Goal: Transaction & Acquisition: Subscribe to service/newsletter

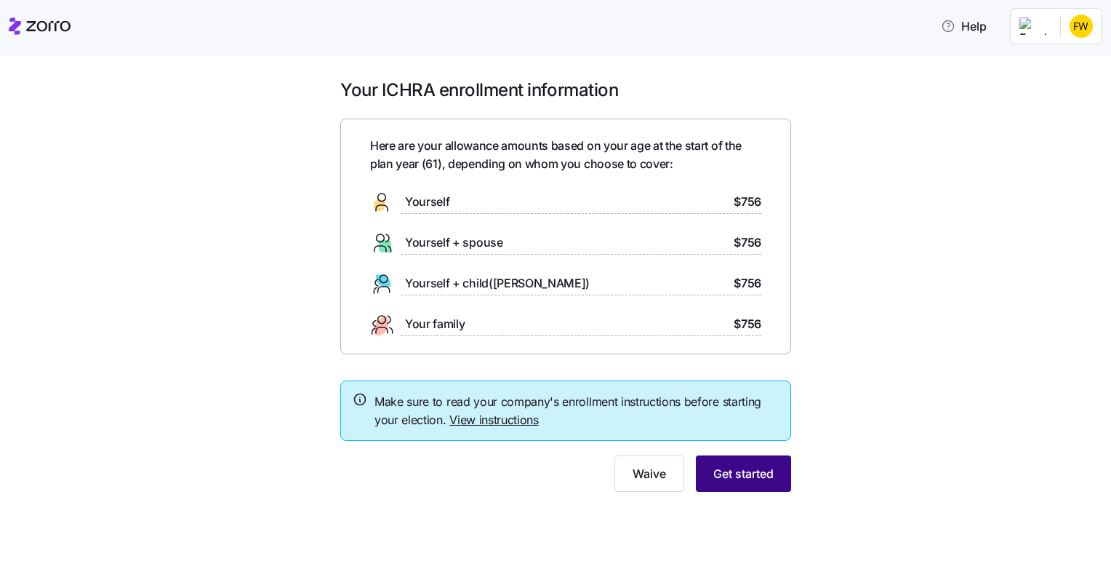
click at [752, 471] on span "Get started" at bounding box center [744, 473] width 60 height 17
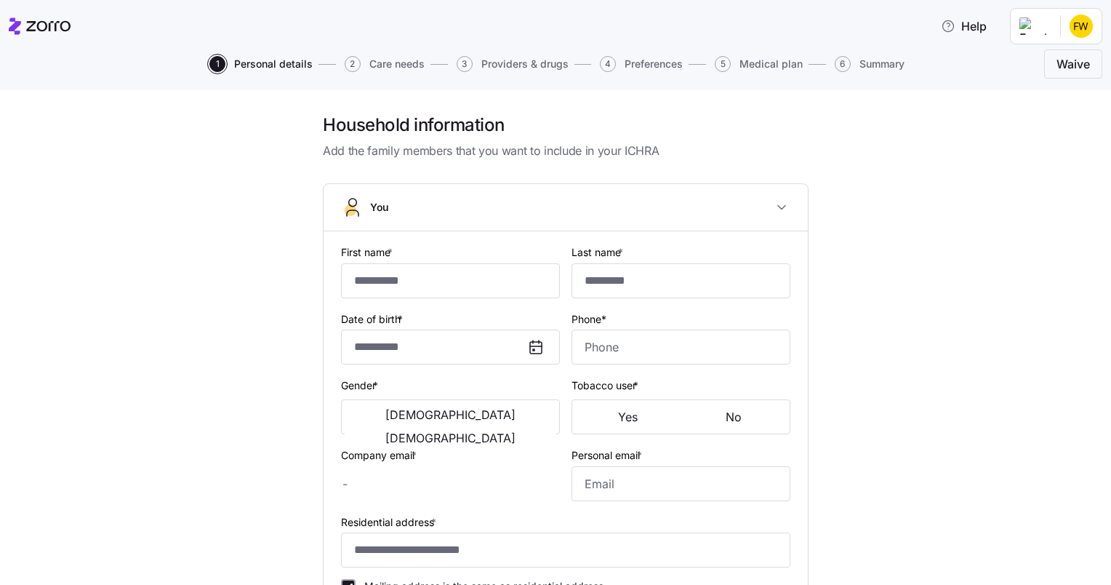
type input "*****"
type input "****"
type input "ftracy@innvision.net"
type input "ftracy1964@gmail.com"
type input "**********"
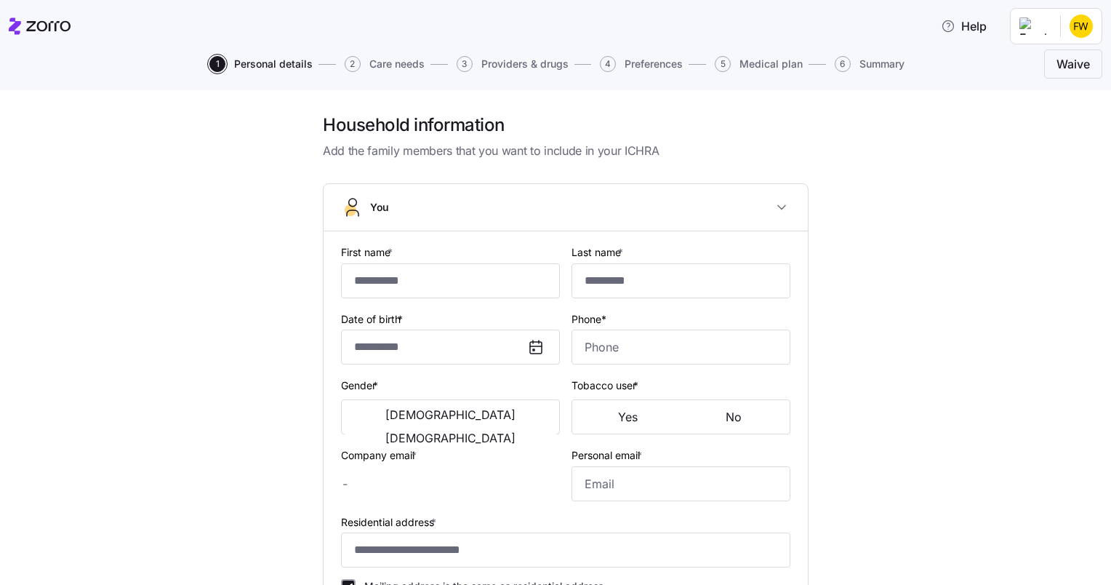
checkbox input "true"
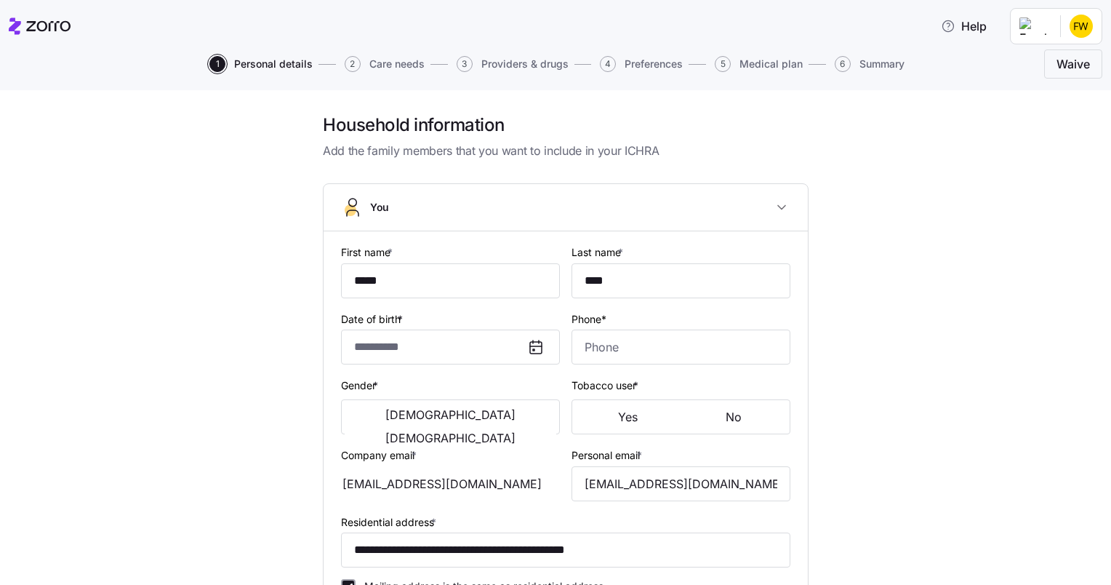
type input "**********"
type input "(706) 416-0073"
type input "Resident alien"
type input "Married"
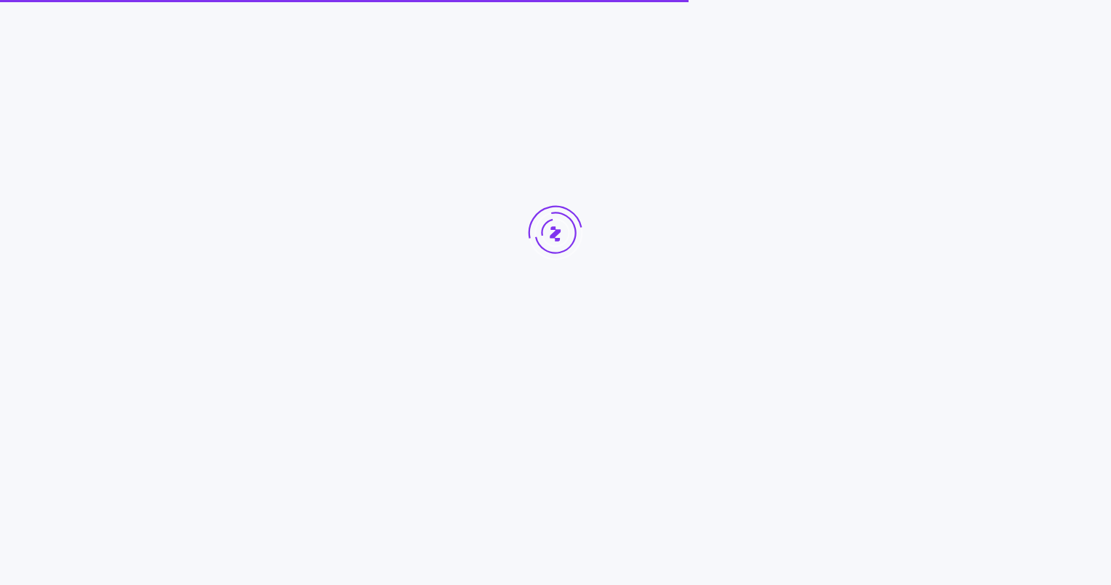
click at [731, 109] on div at bounding box center [555, 260] width 1111 height 521
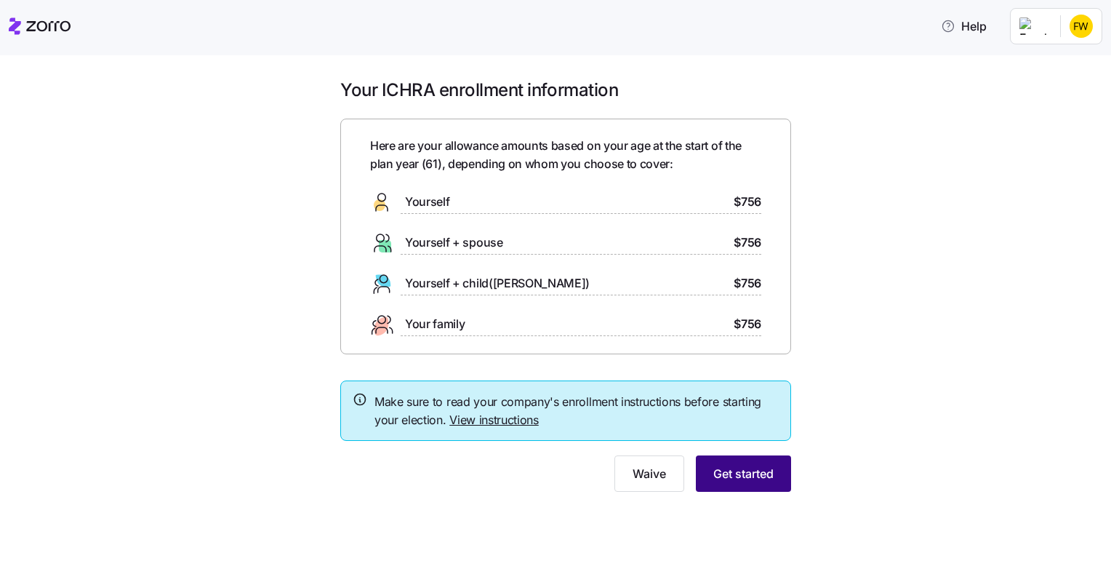
click at [740, 480] on span "Get started" at bounding box center [744, 473] width 60 height 17
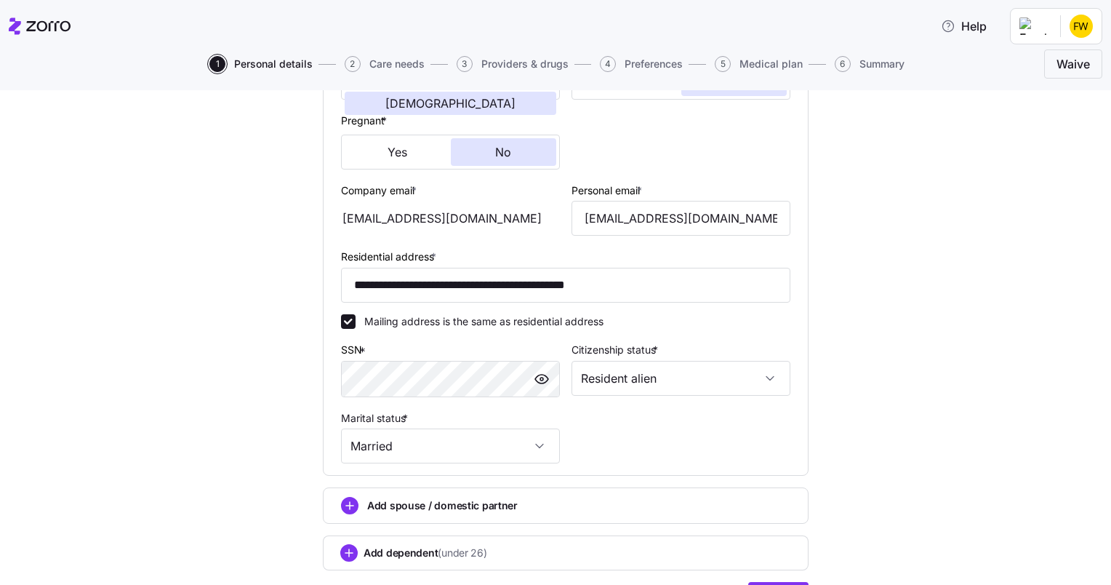
scroll to position [417, 0]
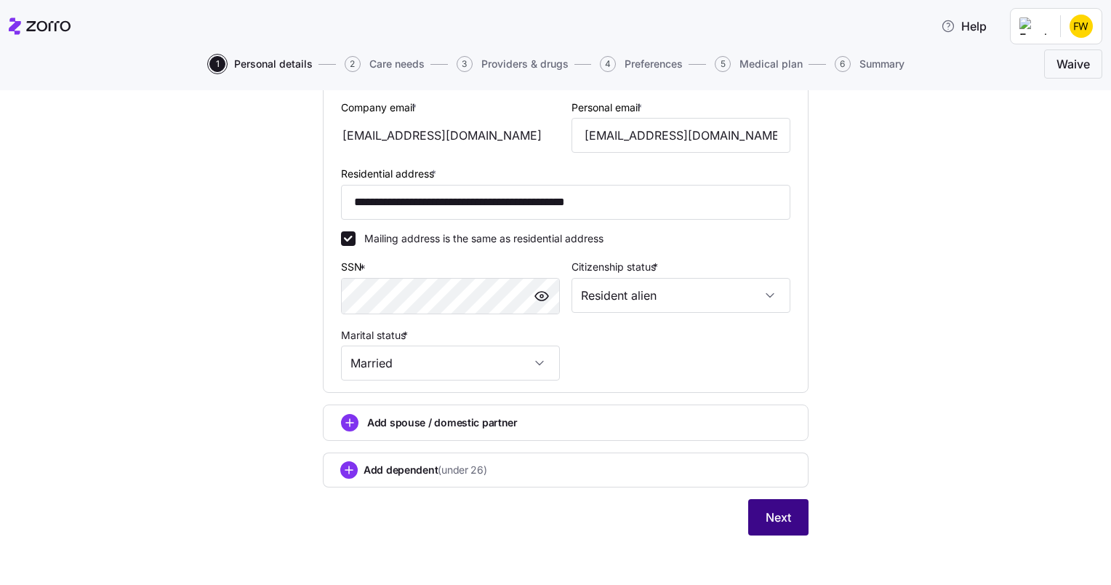
click at [778, 512] on span "Next" at bounding box center [778, 516] width 25 height 17
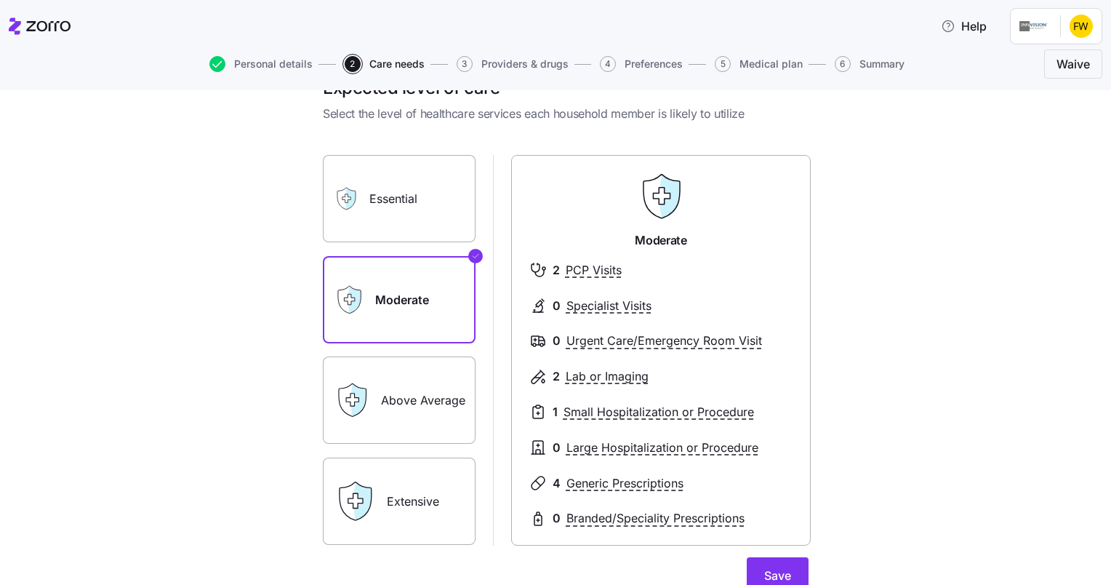
scroll to position [41, 0]
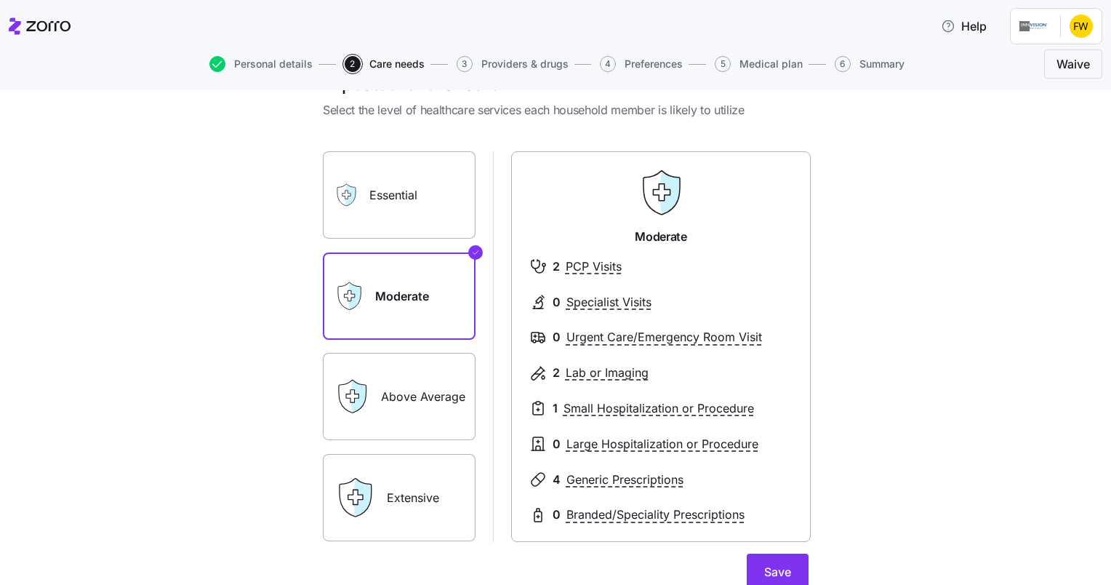
click at [388, 392] on label "Above Average" at bounding box center [399, 396] width 153 height 87
click at [0, 0] on input "Above Average" at bounding box center [0, 0] width 0 height 0
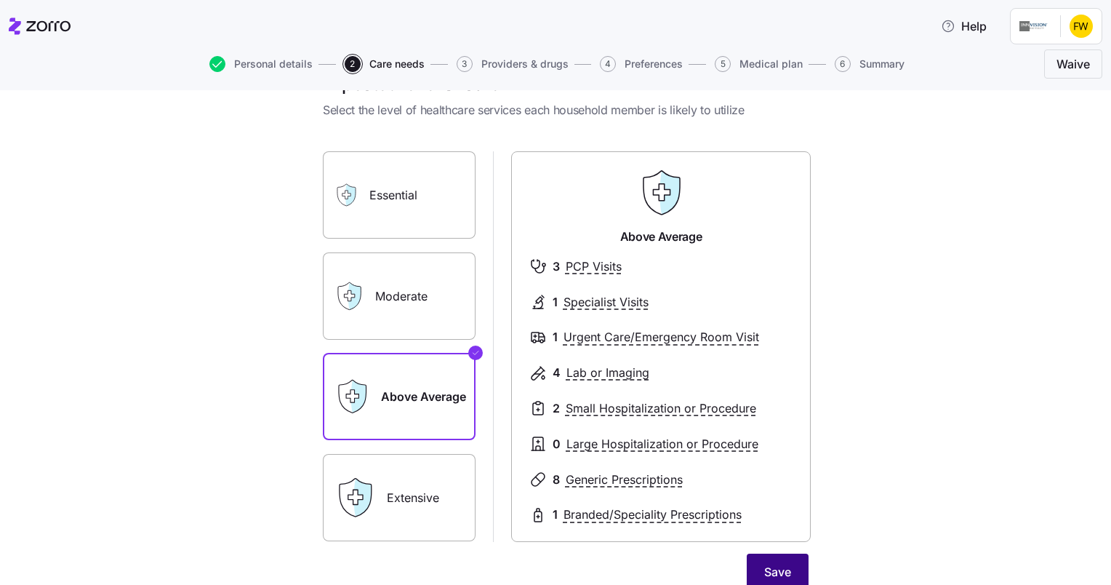
click at [764, 571] on span "Save" at bounding box center [777, 571] width 27 height 17
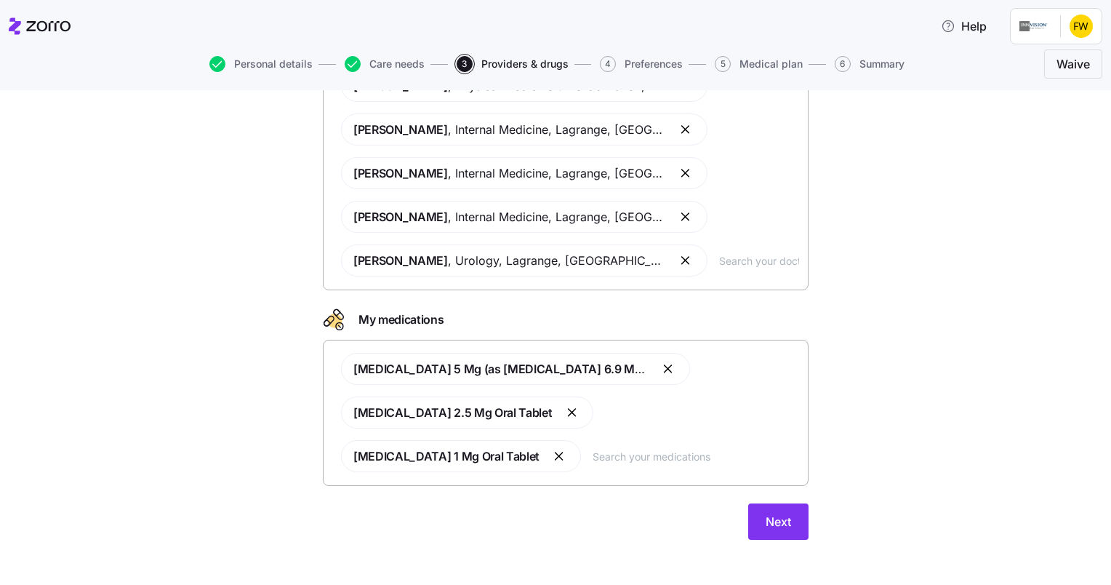
scroll to position [203, 0]
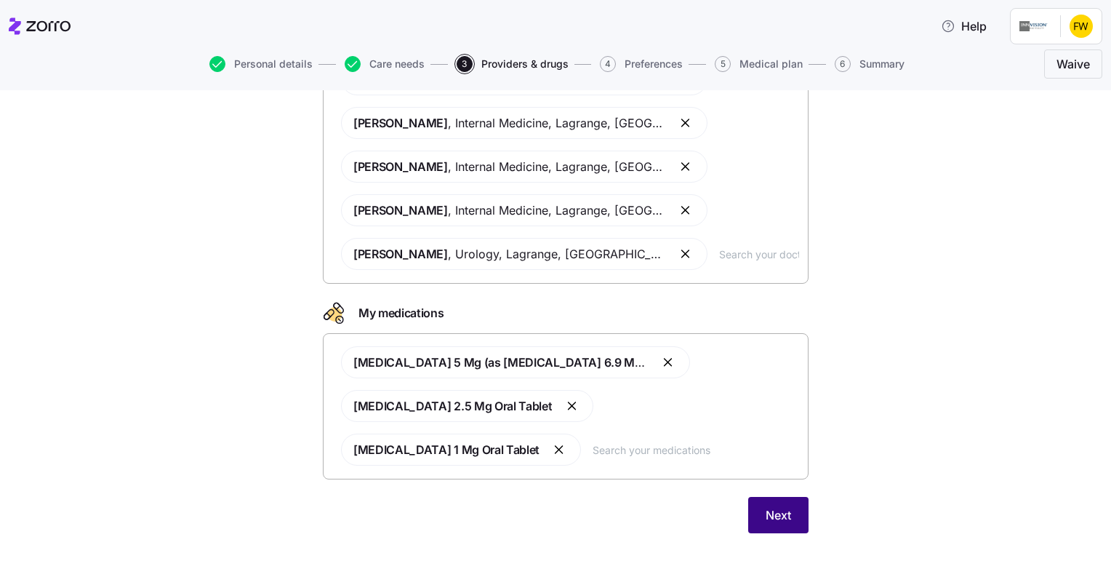
click at [771, 518] on span "Next" at bounding box center [778, 514] width 25 height 17
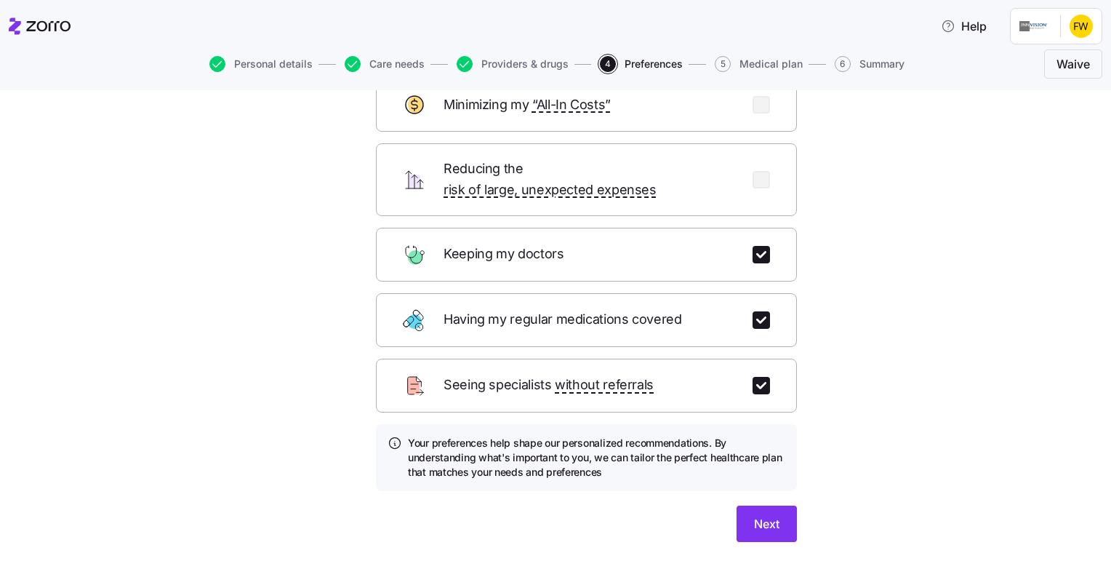
scroll to position [101, 0]
click at [764, 514] on span "Next" at bounding box center [766, 522] width 25 height 17
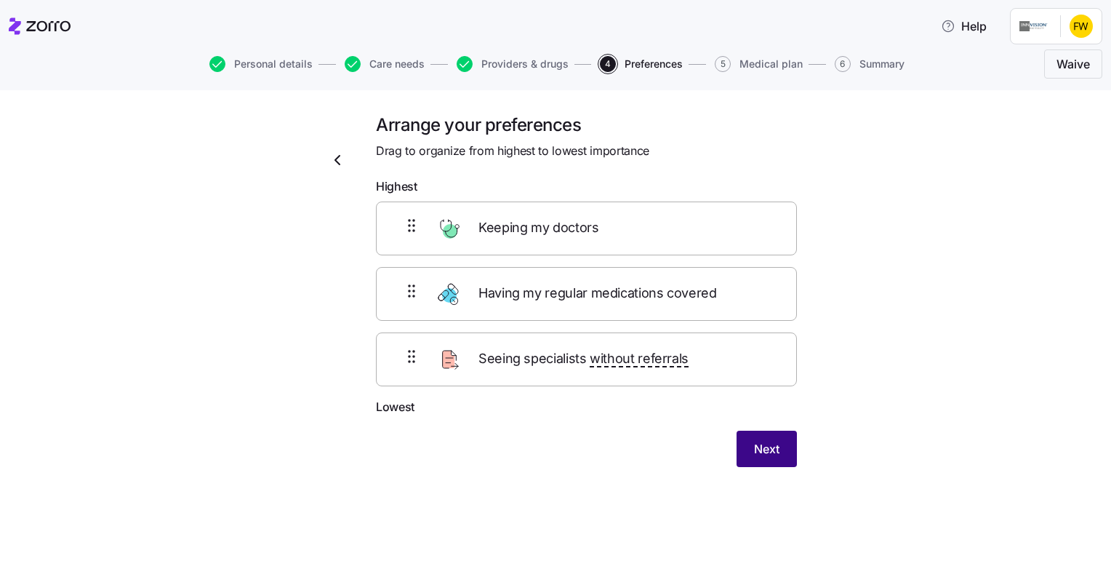
scroll to position [0, 0]
click at [772, 442] on span "Next" at bounding box center [766, 448] width 25 height 17
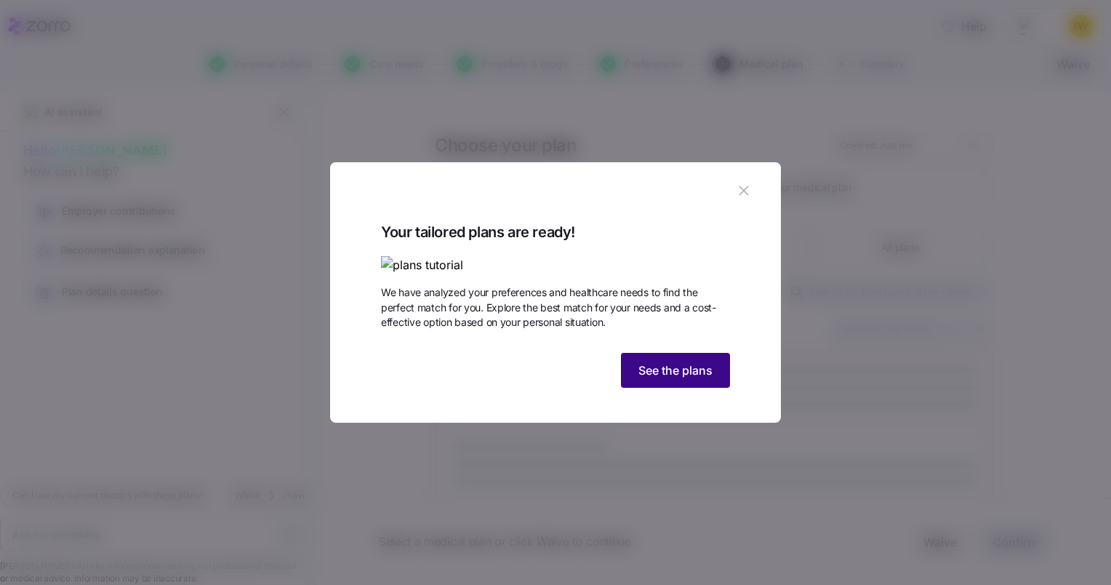
click at [684, 379] on span "See the plans" at bounding box center [676, 369] width 74 height 17
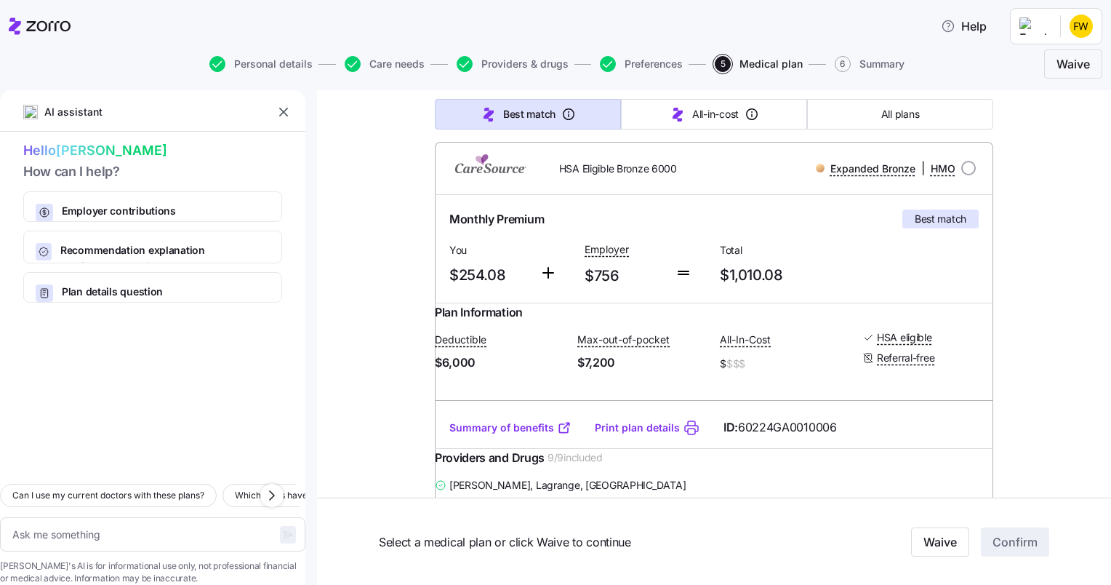
scroll to position [217, 0]
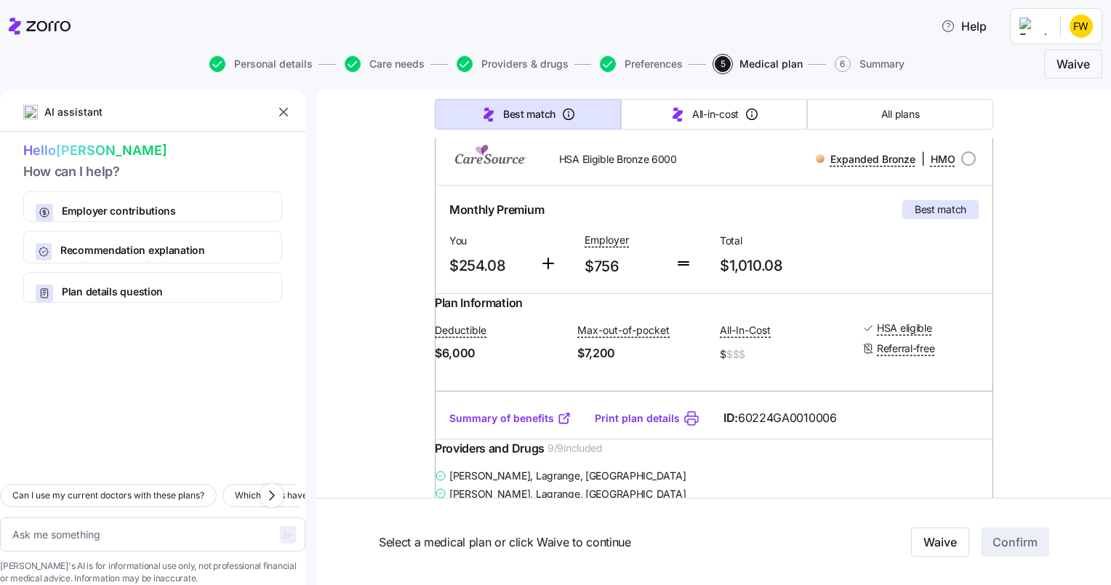
click at [515, 425] on link "Summary of benefits" at bounding box center [510, 418] width 122 height 15
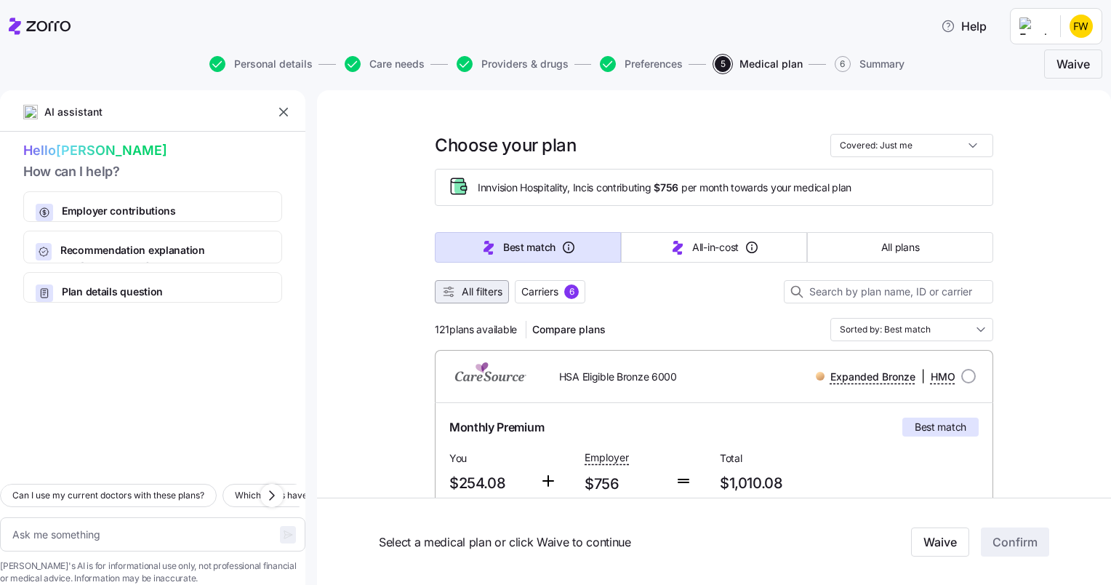
click at [479, 291] on span "All filters" at bounding box center [482, 291] width 41 height 15
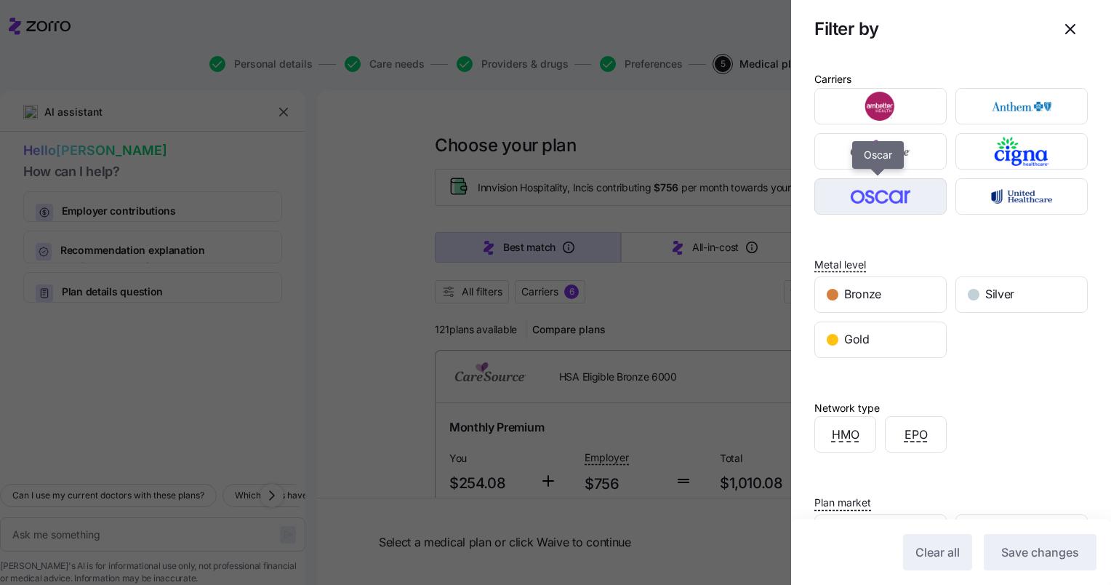
drag, startPoint x: 912, startPoint y: 190, endPoint x: 852, endPoint y: 199, distance: 60.3
click at [852, 199] on img "button" at bounding box center [881, 196] width 107 height 29
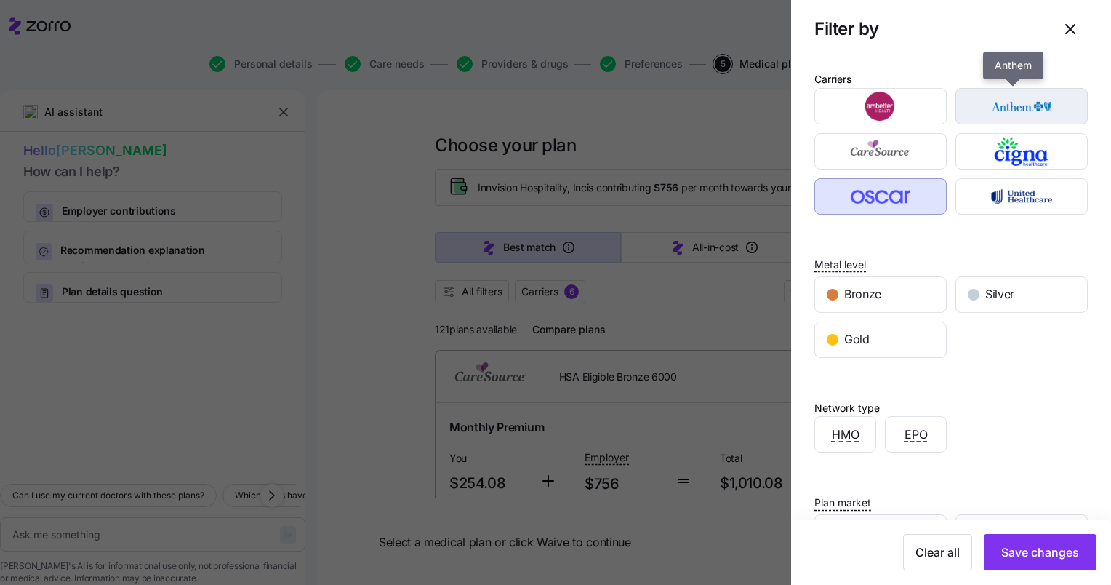
click at [993, 111] on img "button" at bounding box center [1022, 106] width 107 height 29
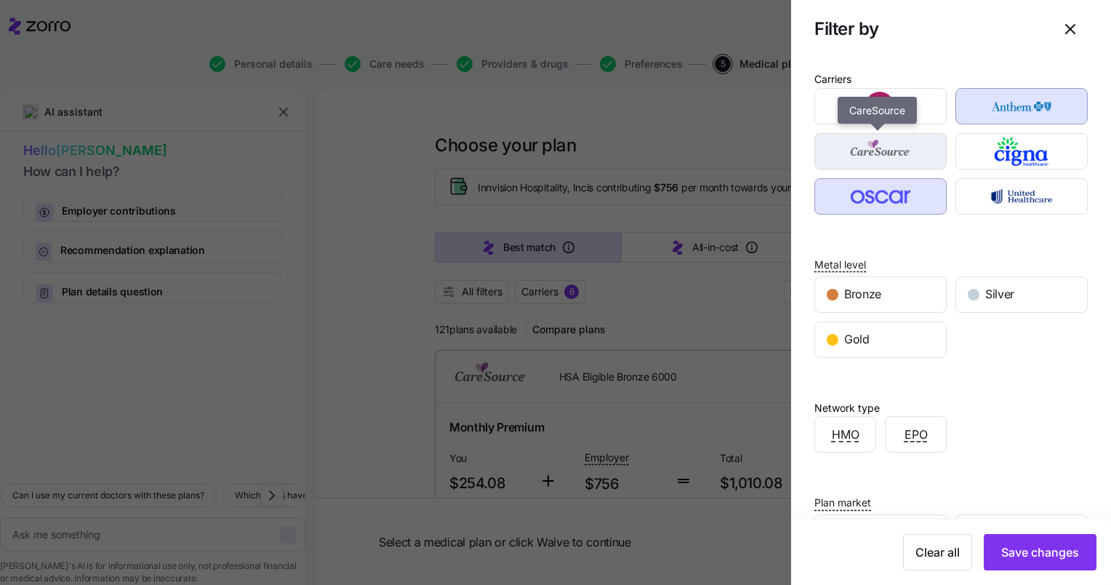
click at [924, 153] on img "button" at bounding box center [881, 151] width 107 height 29
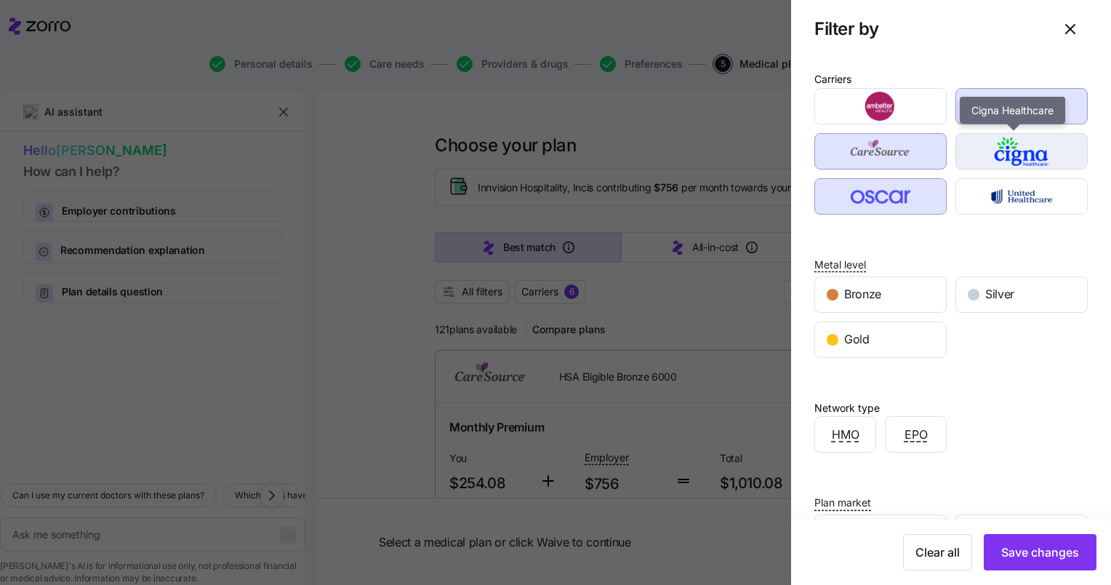
click at [1015, 149] on img "button" at bounding box center [1022, 151] width 107 height 29
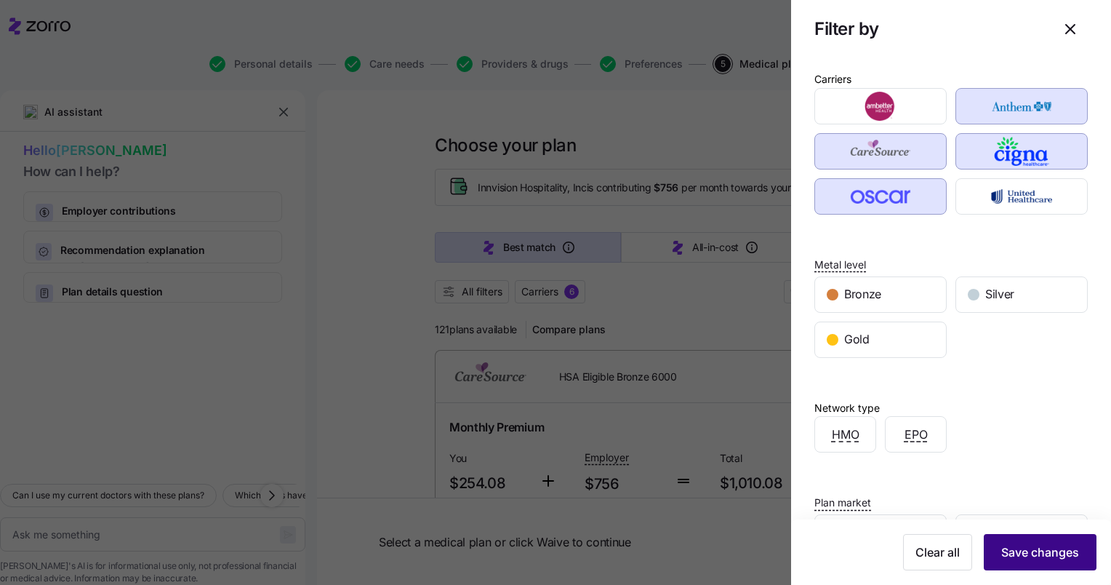
click at [1036, 559] on span "Save changes" at bounding box center [1041, 551] width 78 height 17
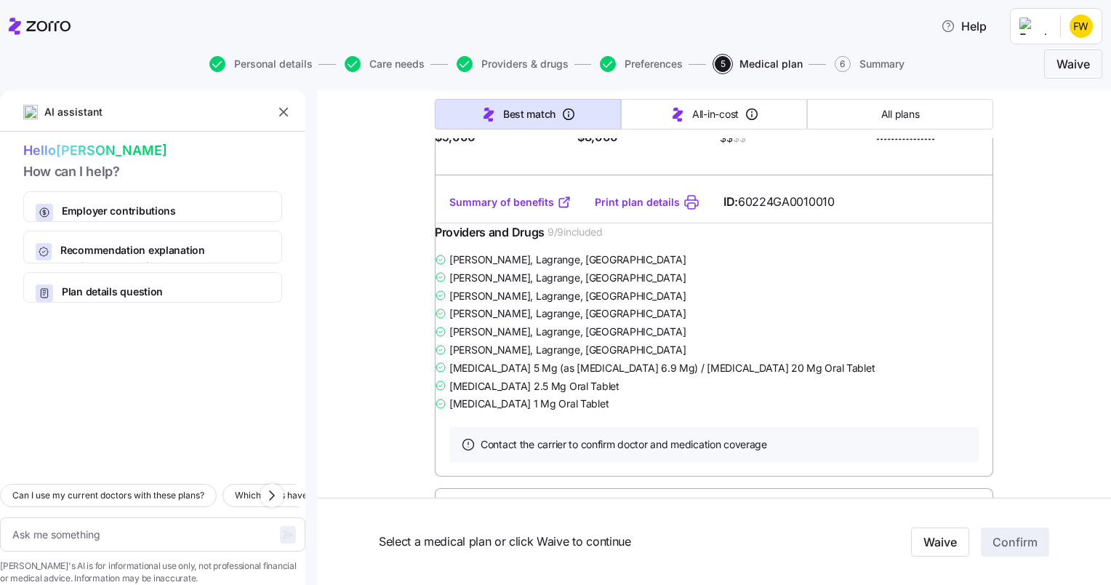
scroll to position [2724, 0]
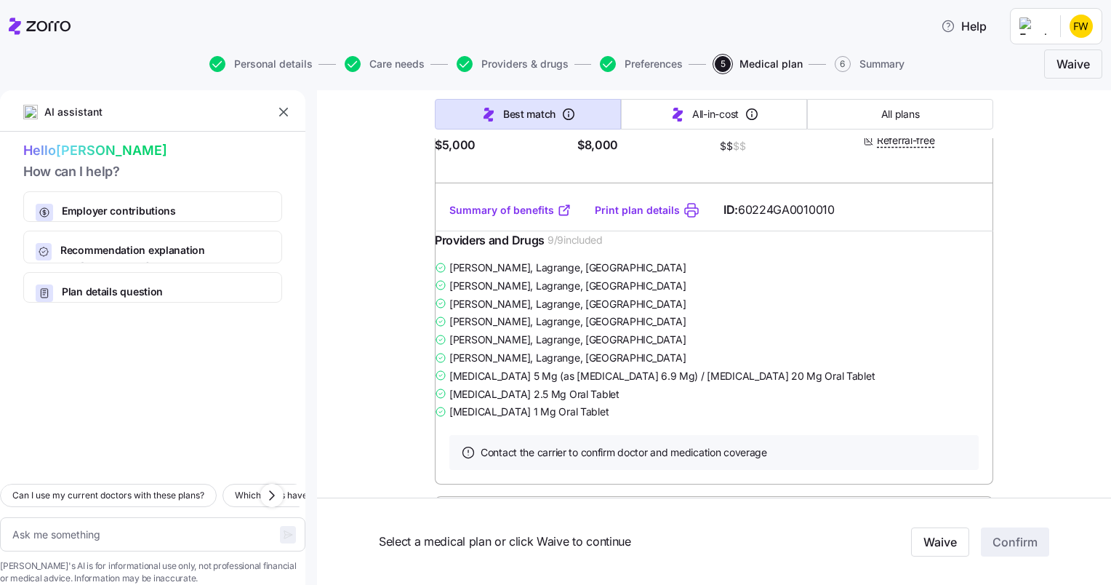
click at [511, 217] on link "Summary of benefits" at bounding box center [510, 210] width 122 height 15
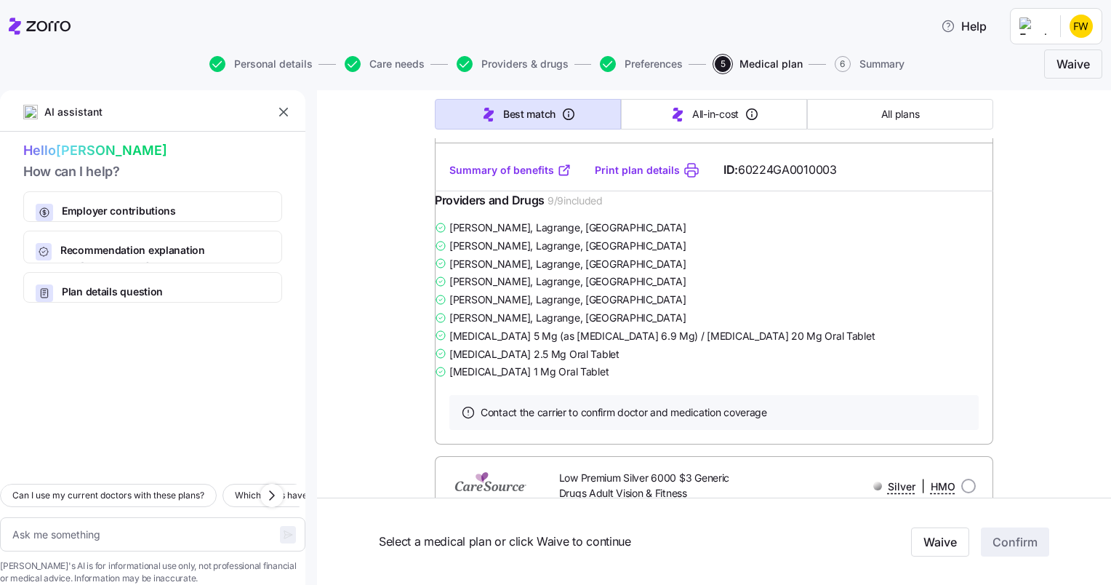
scroll to position [0, 0]
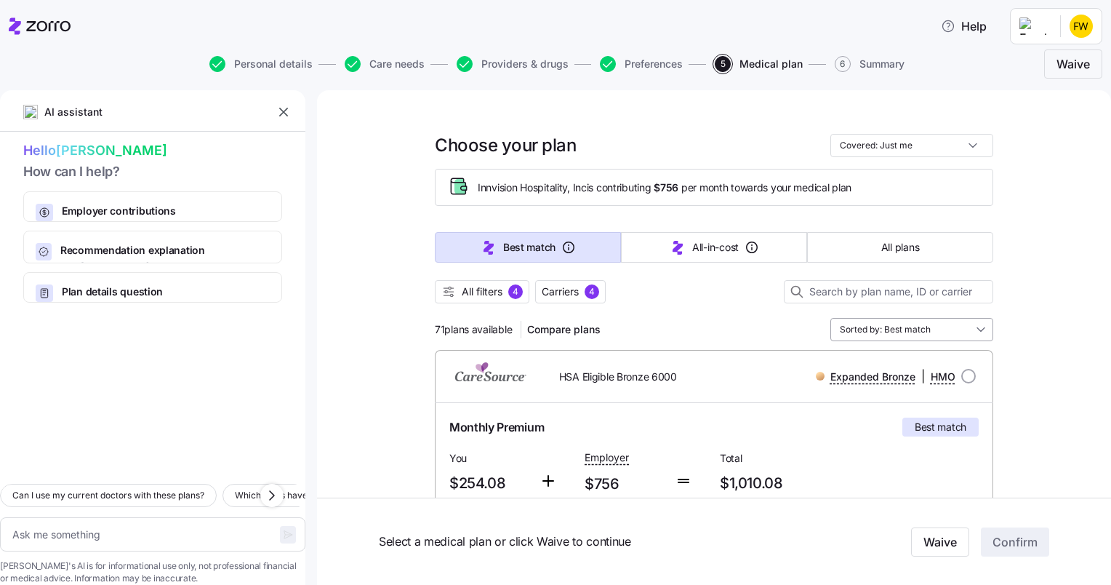
click at [980, 329] on input "Sorted by: Best match" at bounding box center [912, 329] width 163 height 23
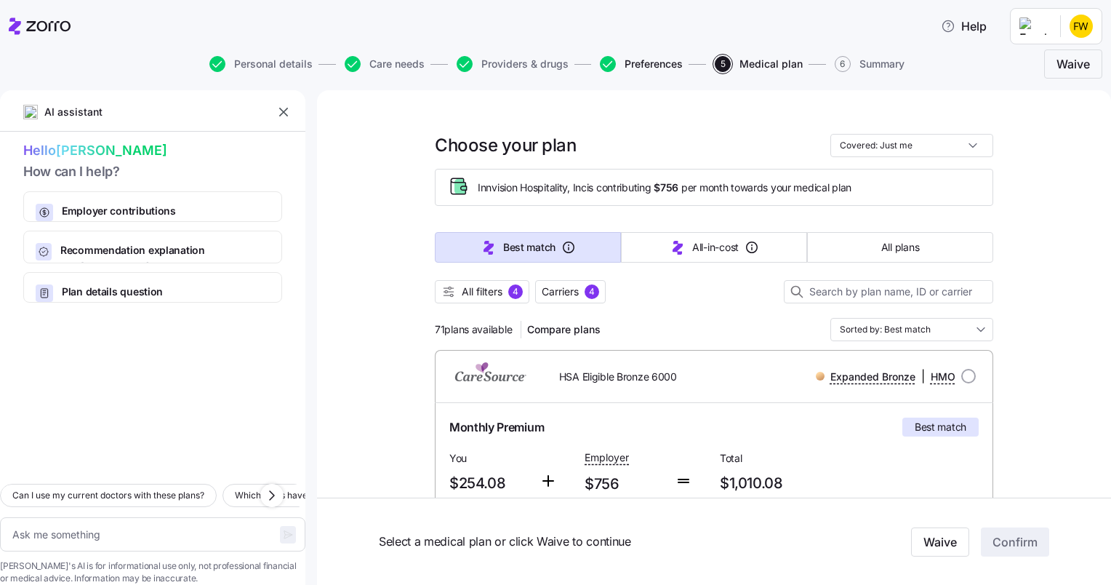
click at [629, 60] on span "Preferences" at bounding box center [654, 64] width 58 height 10
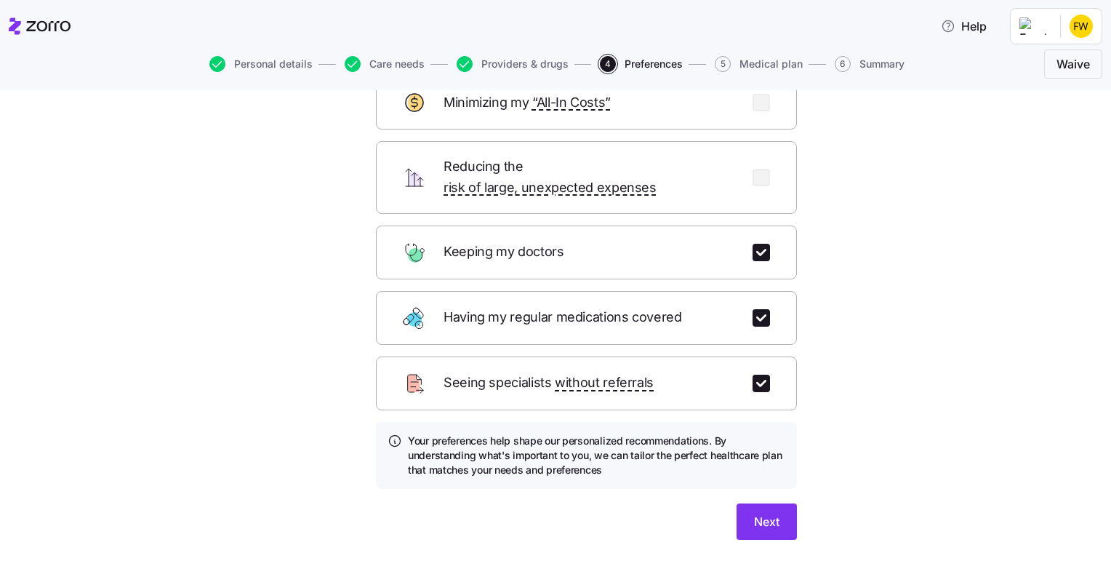
scroll to position [107, 0]
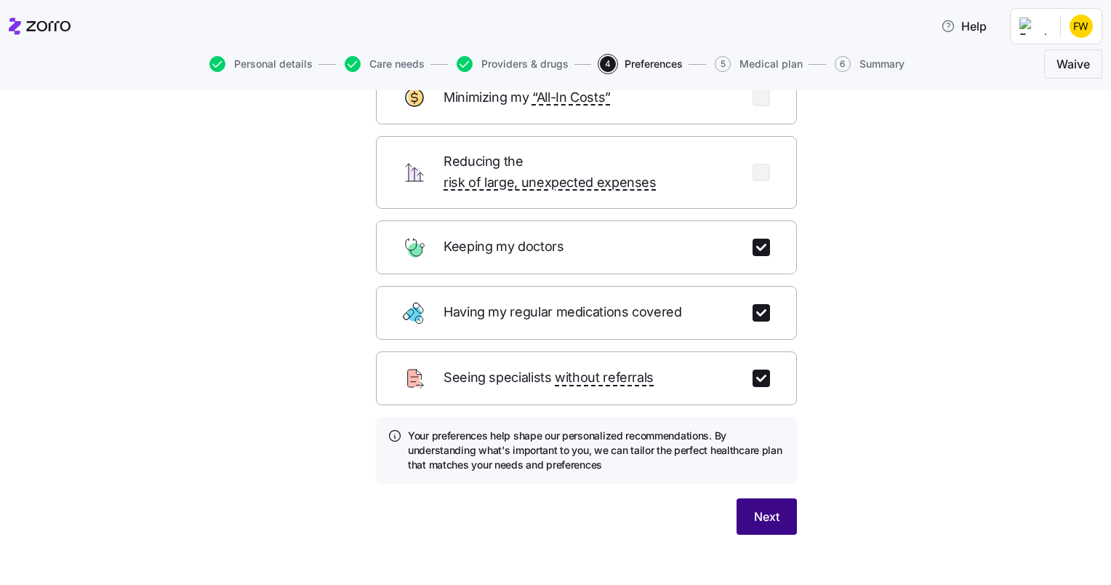
click at [762, 508] on span "Next" at bounding box center [766, 516] width 25 height 17
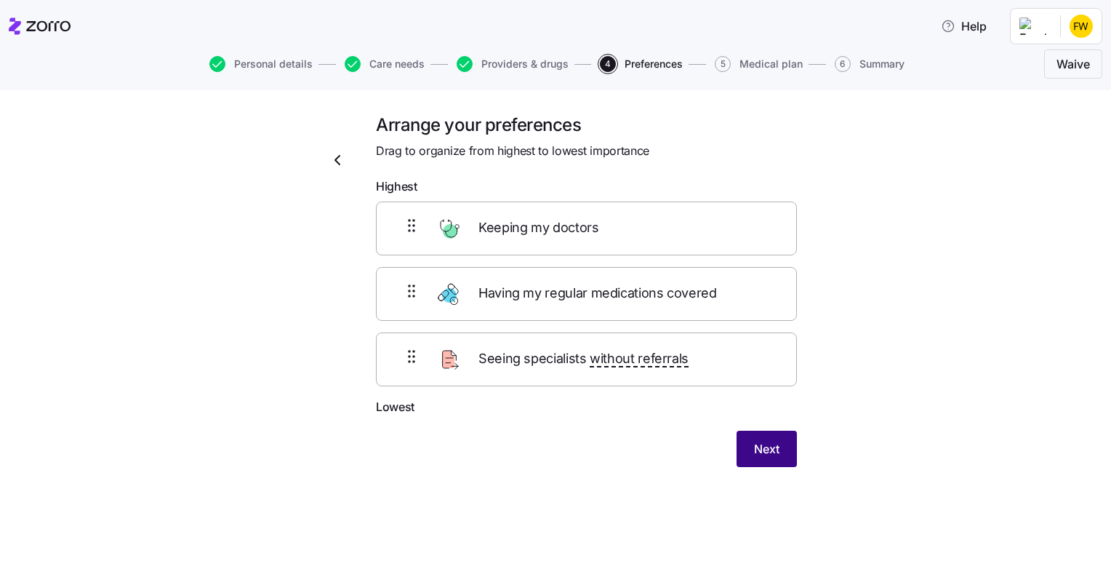
scroll to position [0, 0]
click at [764, 451] on span "Next" at bounding box center [766, 448] width 25 height 17
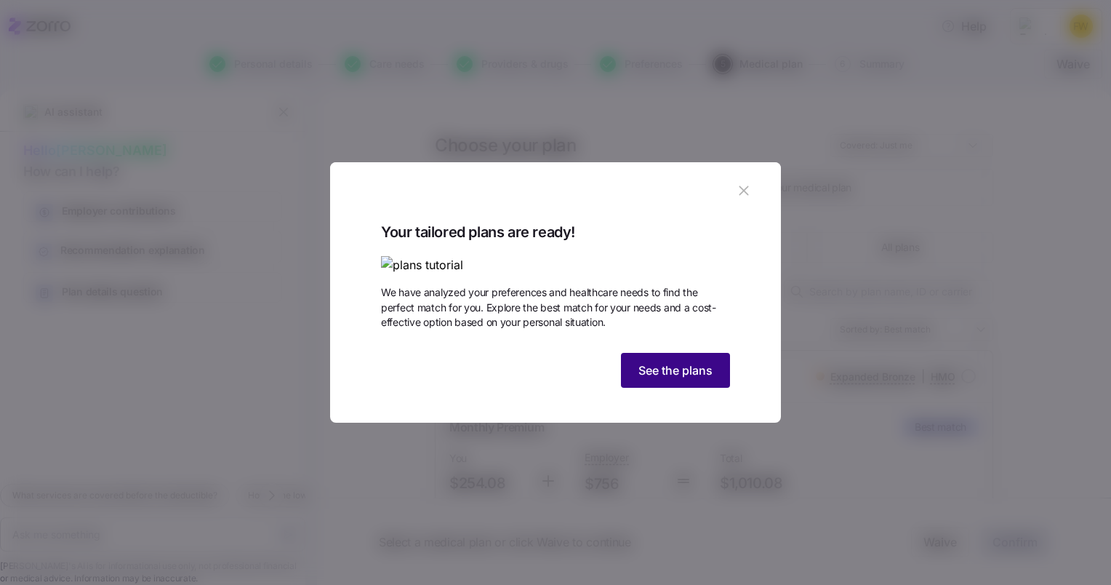
click at [672, 379] on span "See the plans" at bounding box center [676, 369] width 74 height 17
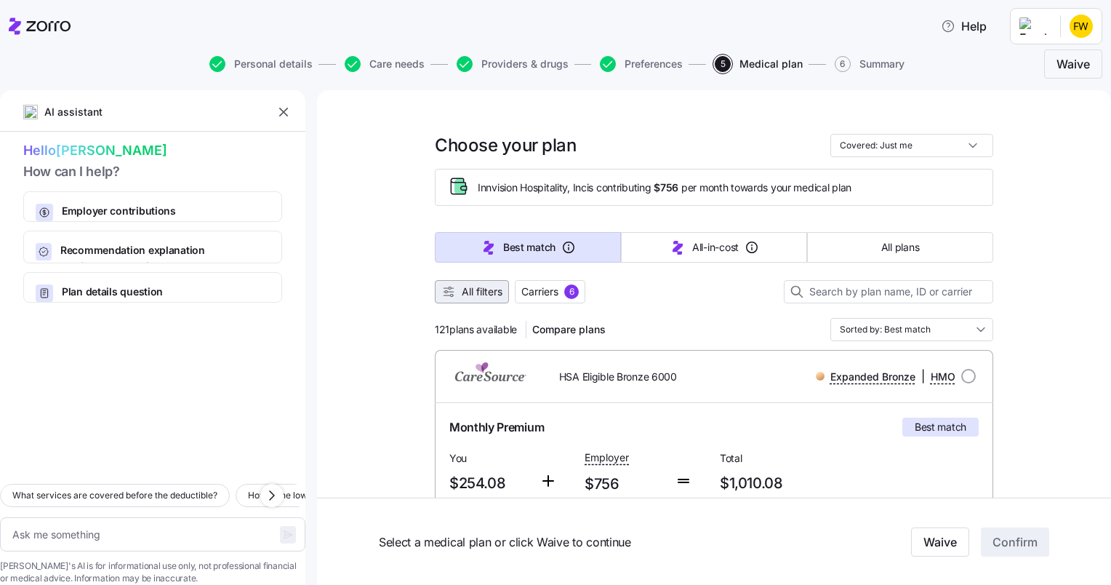
click at [477, 291] on span "All filters" at bounding box center [482, 291] width 41 height 15
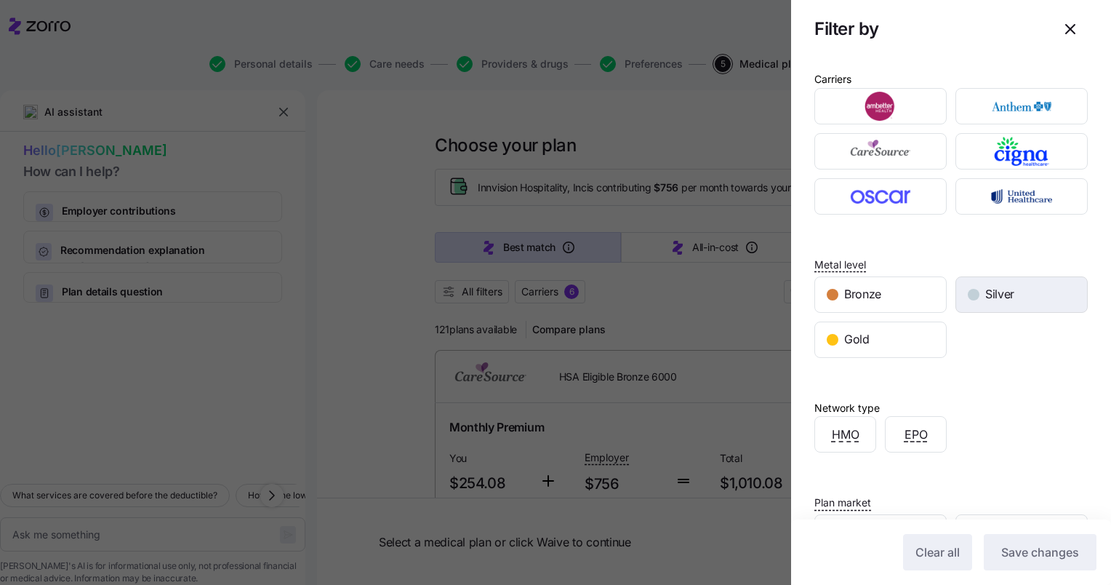
click at [970, 292] on div "button" at bounding box center [974, 295] width 12 height 12
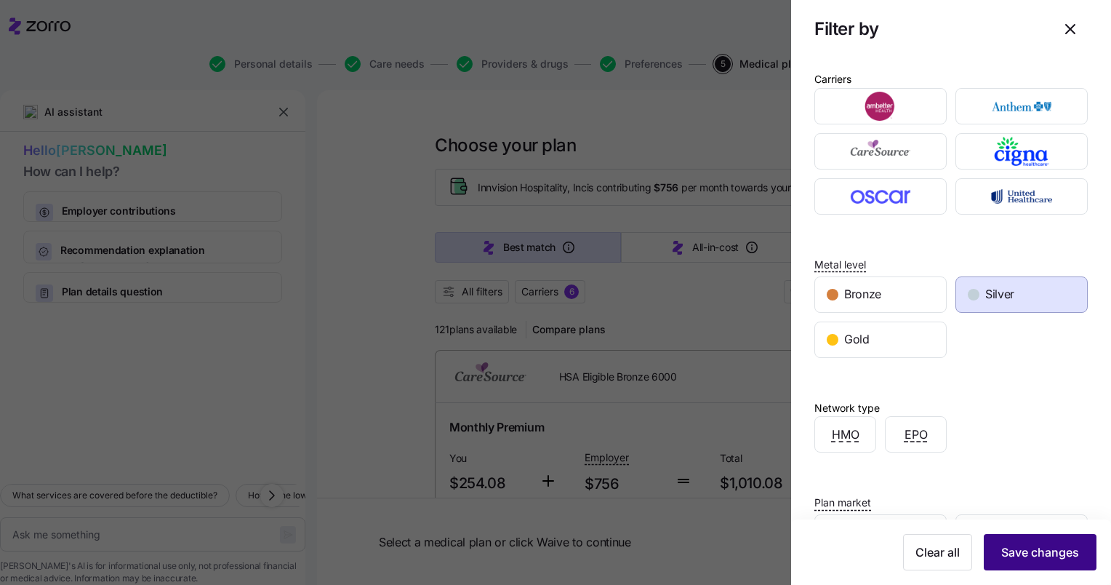
click at [1010, 556] on span "Save changes" at bounding box center [1041, 551] width 78 height 17
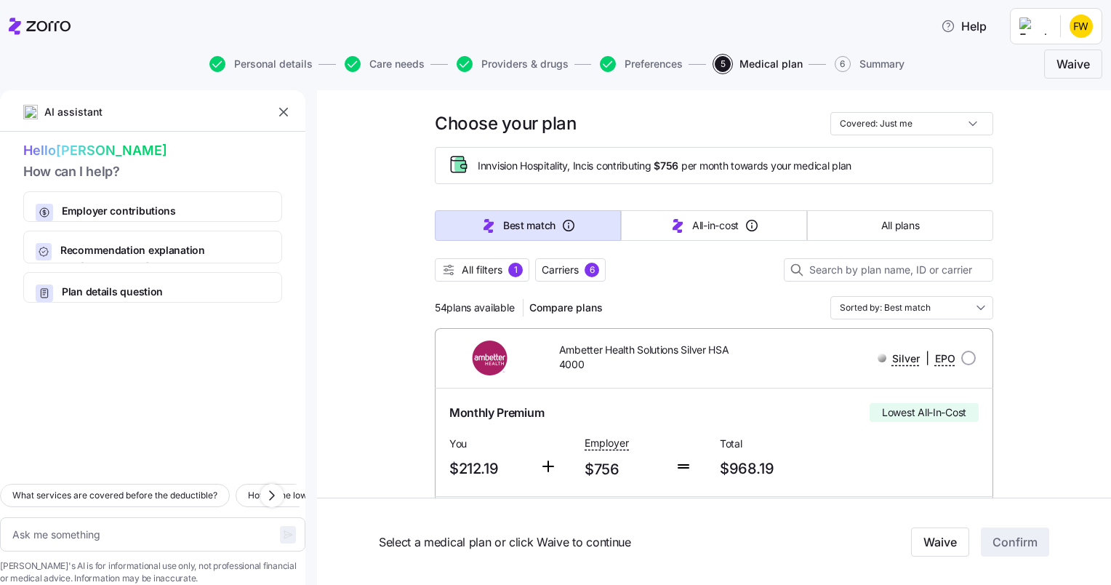
scroll to position [26, 0]
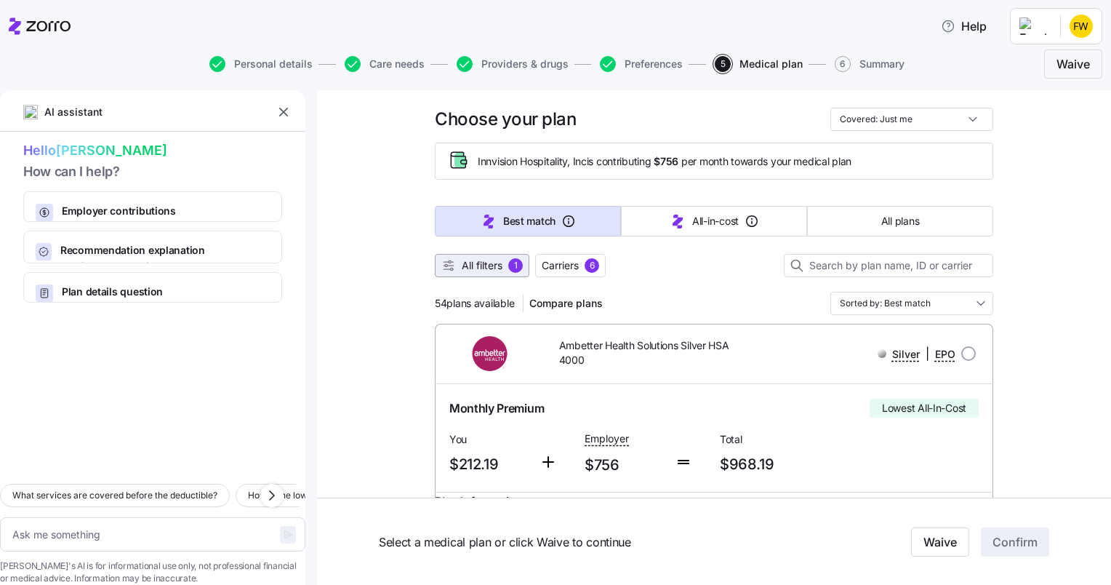
click at [474, 265] on span "All filters" at bounding box center [482, 265] width 41 height 15
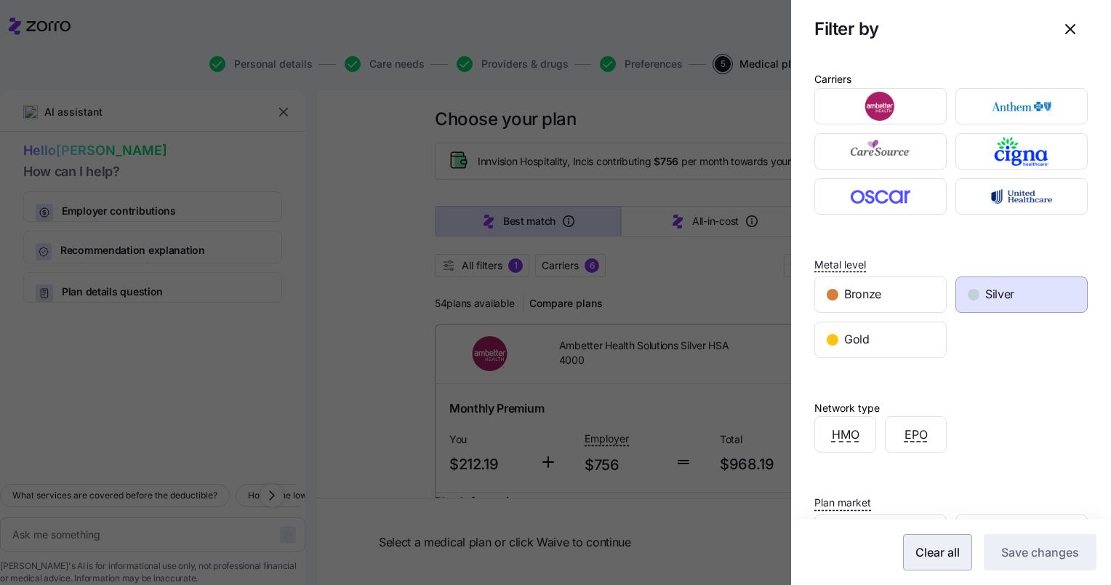
click at [922, 556] on span "Clear all" at bounding box center [938, 551] width 44 height 17
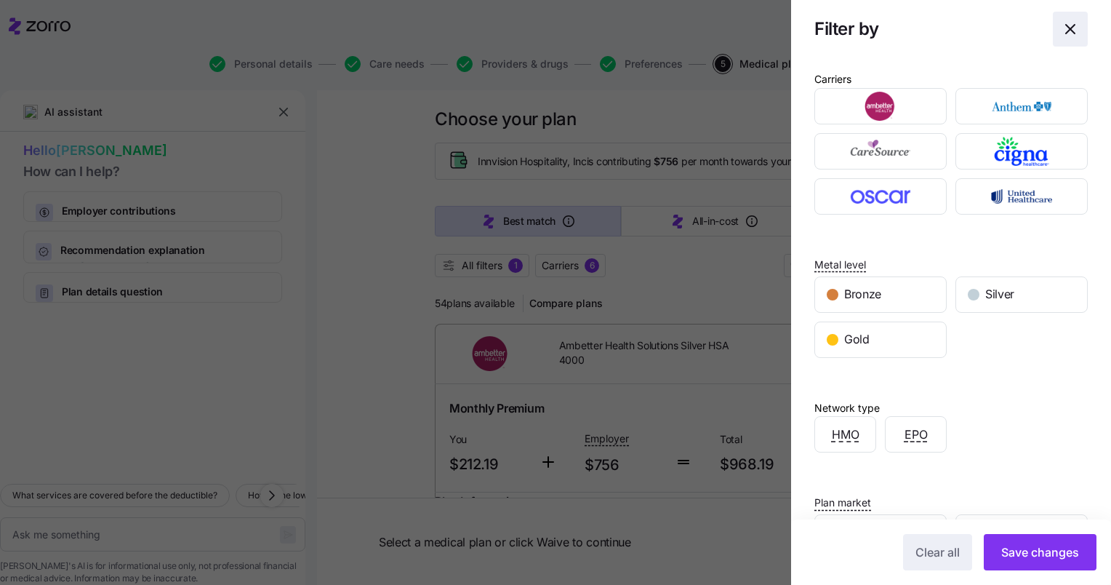
click at [1066, 25] on icon "button" at bounding box center [1070, 28] width 17 height 17
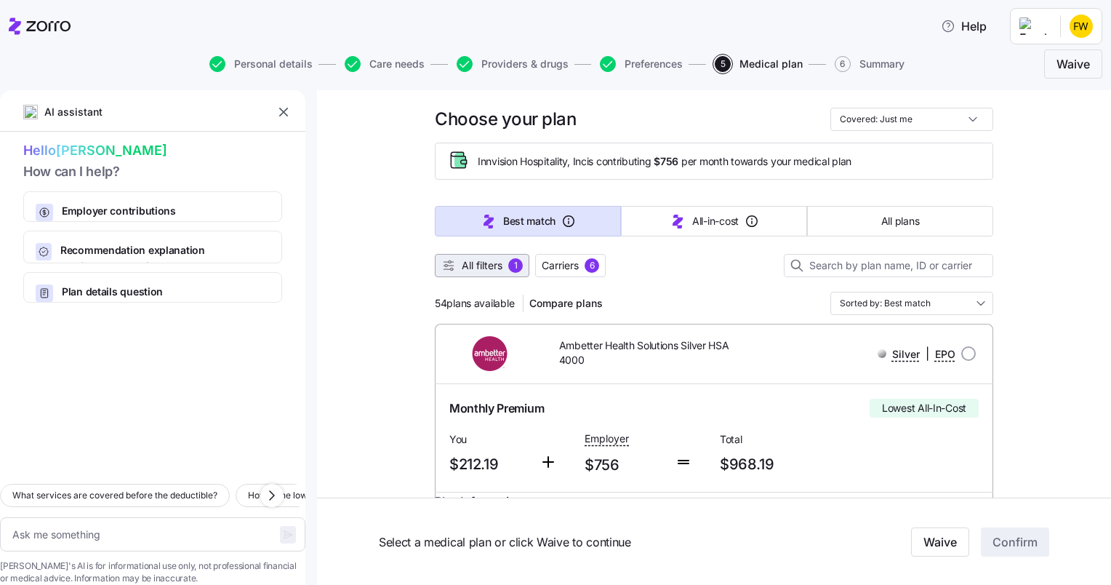
click at [494, 259] on span "All filters" at bounding box center [482, 265] width 41 height 15
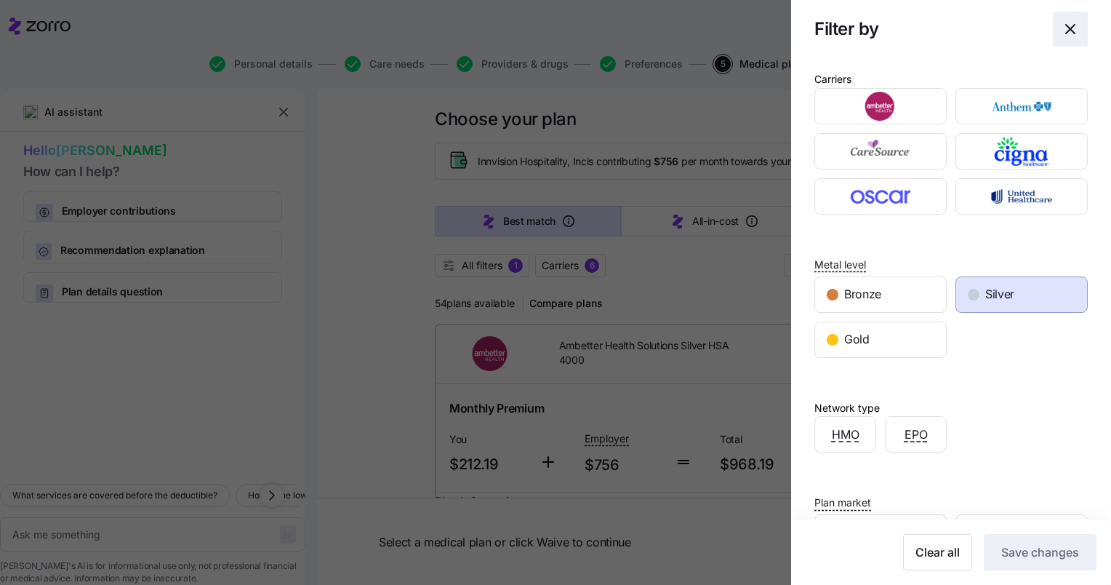
click at [1066, 25] on icon "button" at bounding box center [1070, 29] width 9 height 9
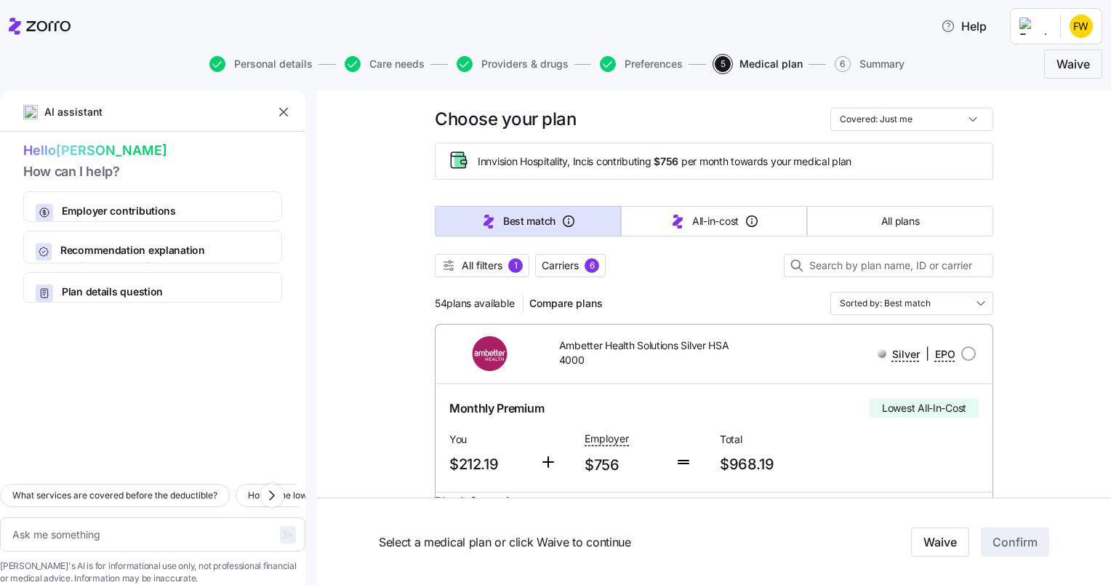
click at [724, 68] on span "5" at bounding box center [723, 64] width 16 height 16
click at [495, 267] on span "All filters" at bounding box center [482, 265] width 41 height 15
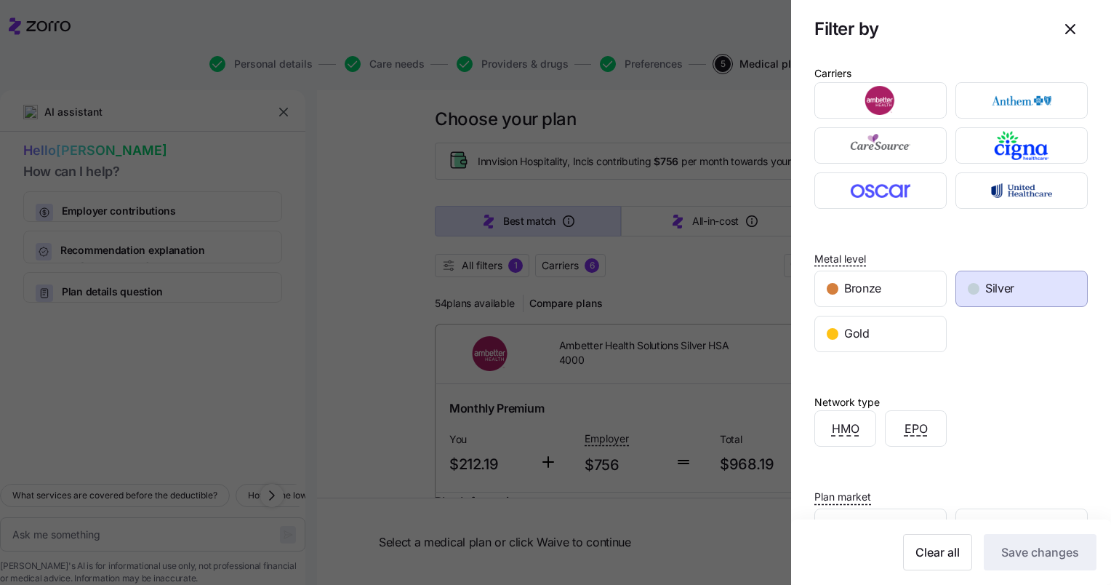
scroll to position [7, 0]
click at [853, 287] on span "Bronze" at bounding box center [862, 288] width 37 height 18
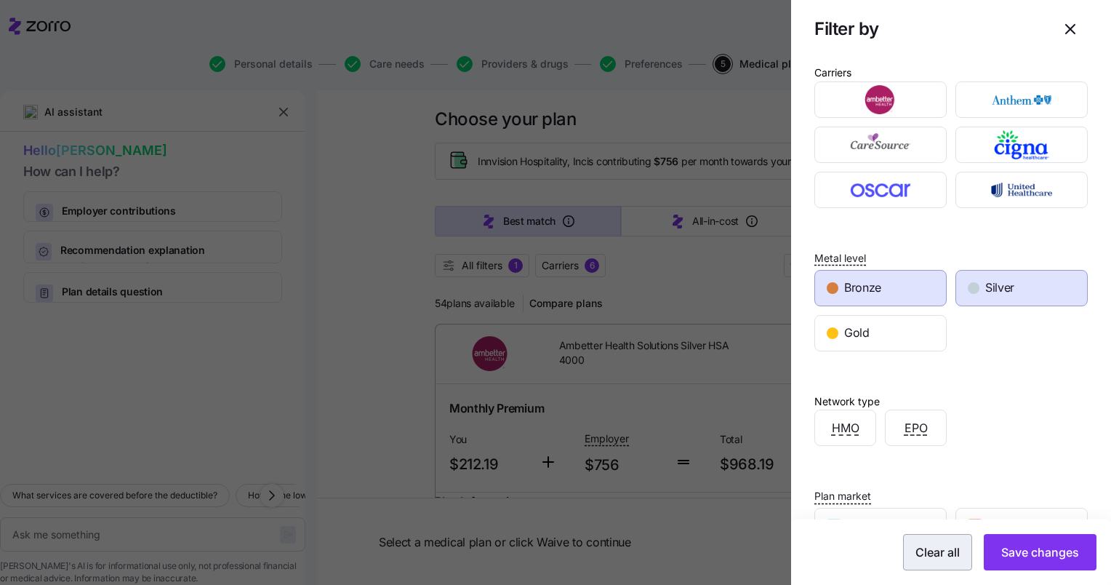
click at [932, 559] on span "Clear all" at bounding box center [938, 551] width 44 height 17
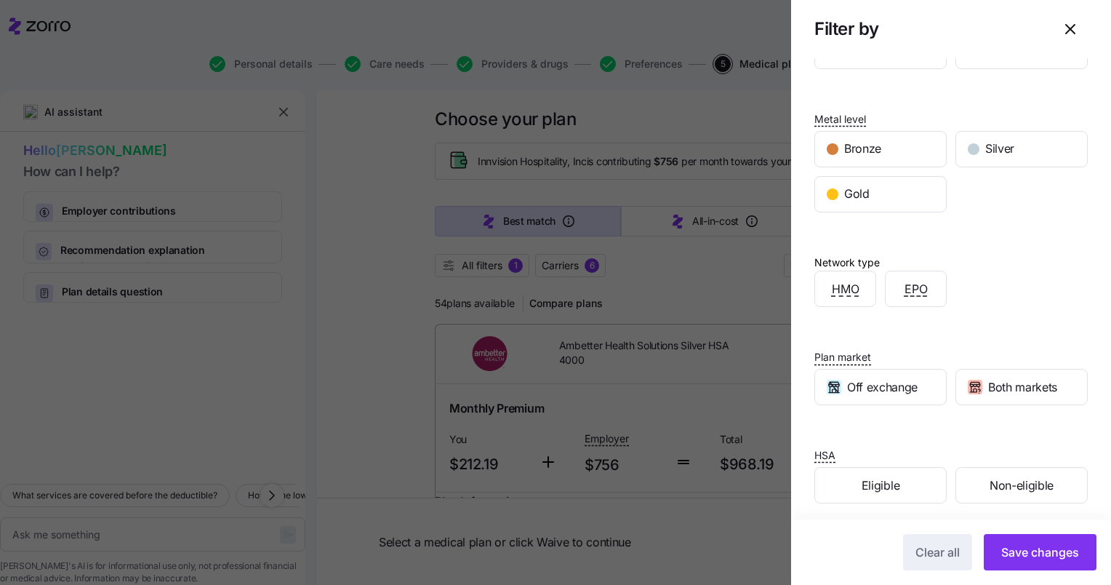
scroll to position [151, 0]
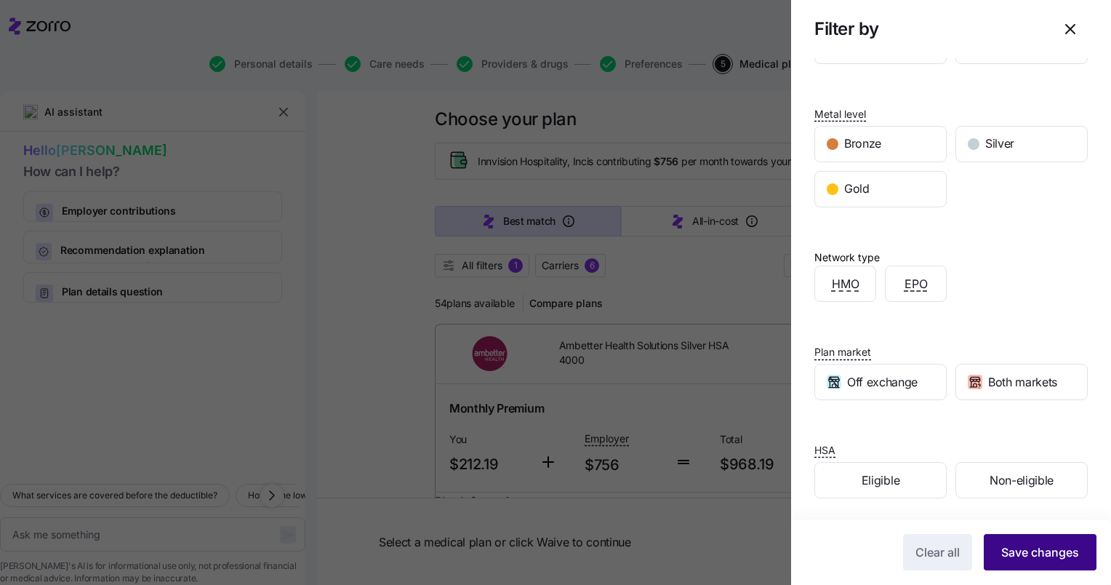
click at [1050, 551] on span "Save changes" at bounding box center [1041, 551] width 78 height 17
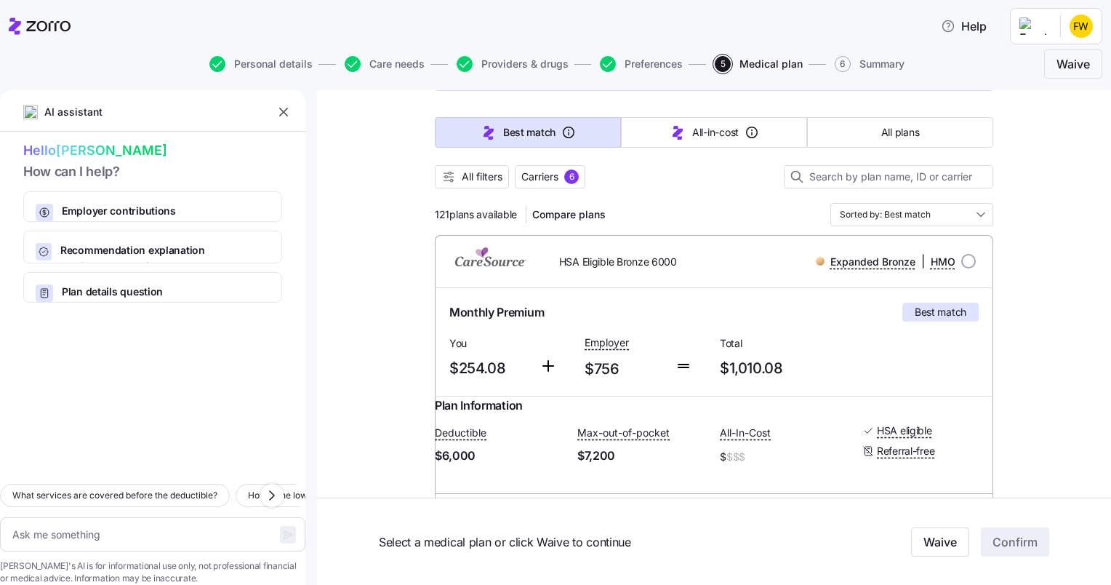
scroll to position [0, 0]
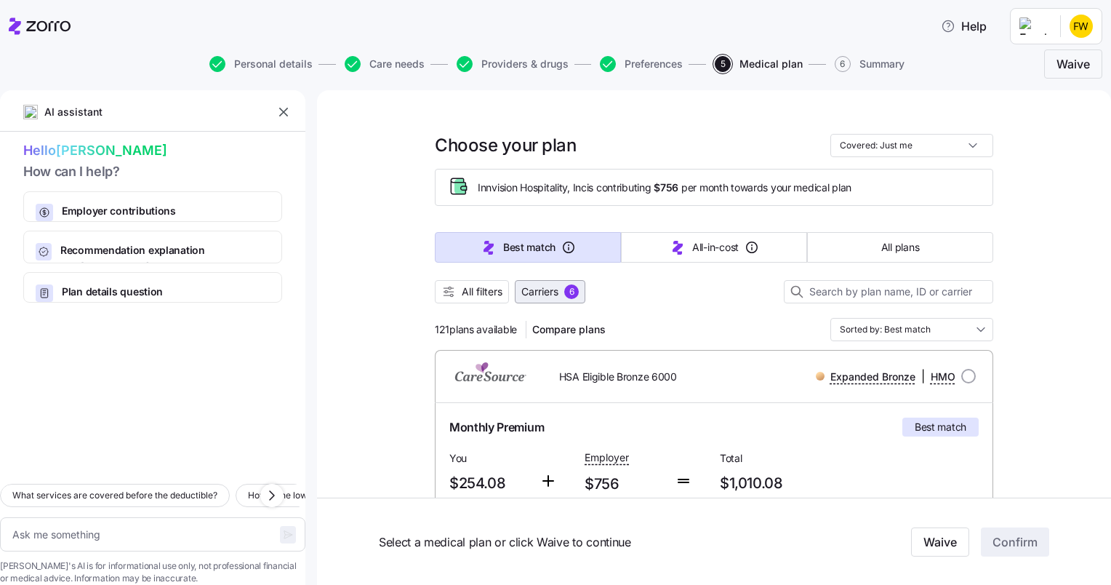
click at [551, 292] on span "Carriers" at bounding box center [540, 291] width 37 height 15
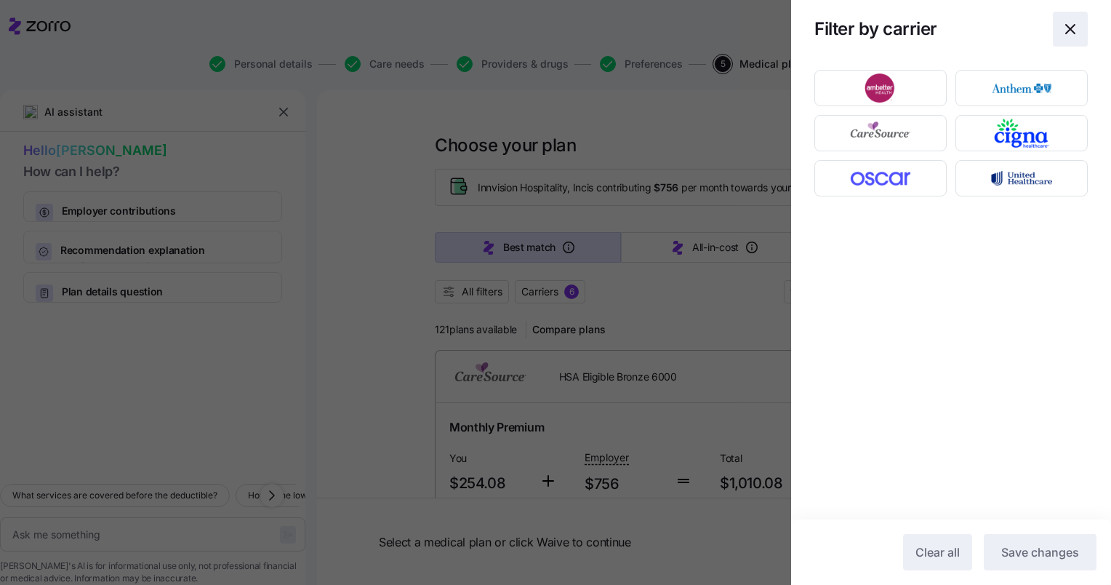
click at [1073, 30] on icon "button" at bounding box center [1070, 28] width 17 height 17
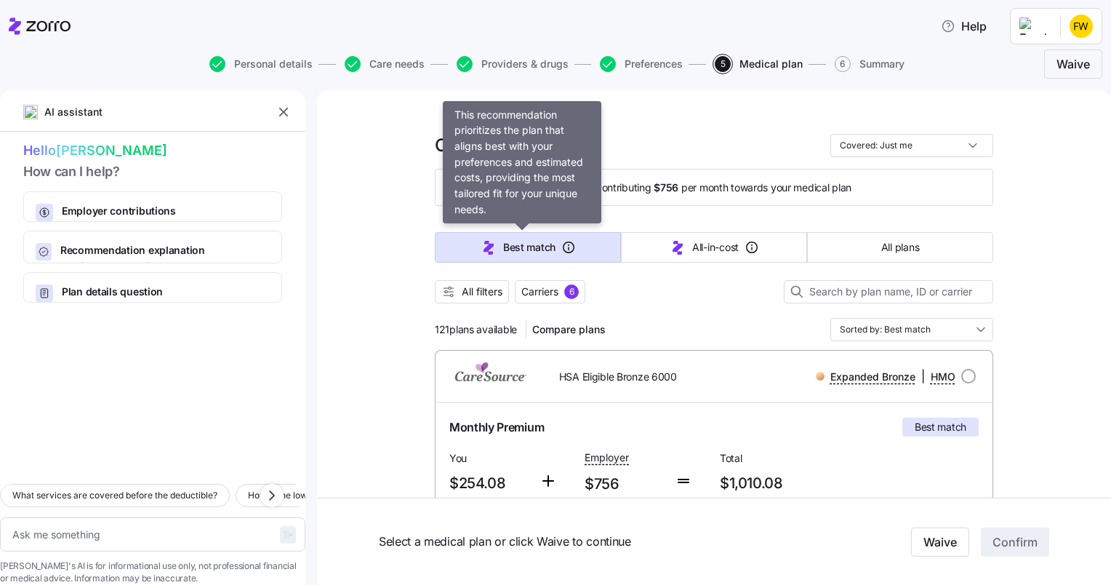
click at [526, 252] on span "Best match" at bounding box center [529, 247] width 52 height 15
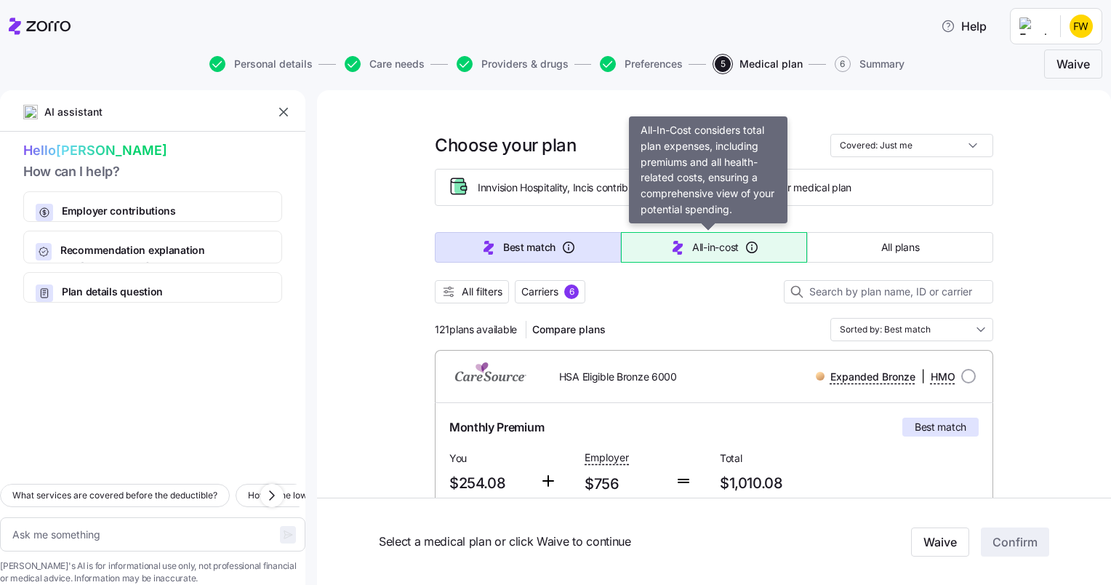
click at [706, 247] on span "All-in-cost" at bounding box center [715, 247] width 47 height 15
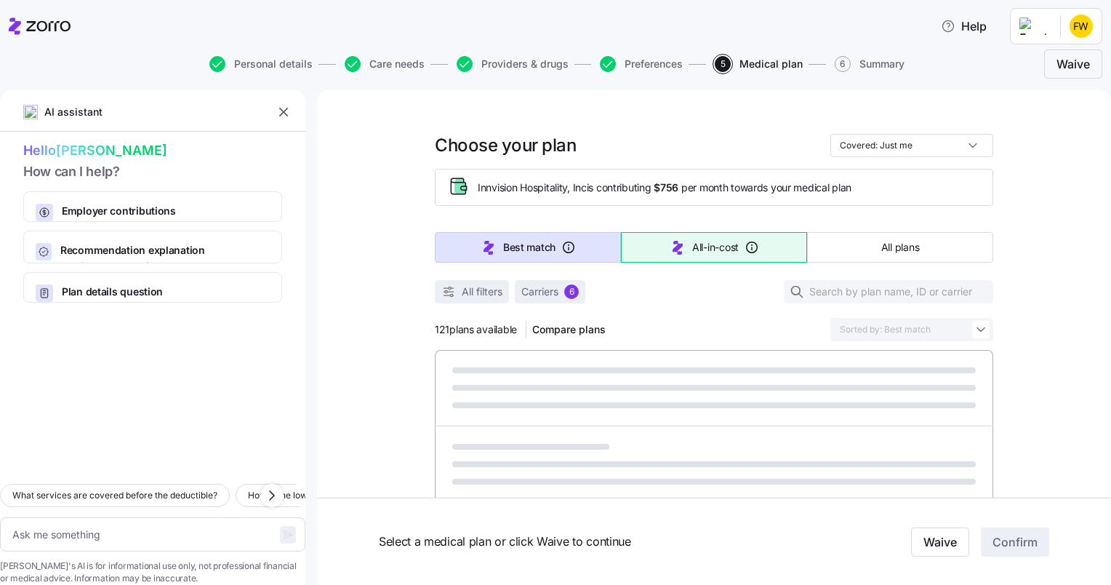
type textarea "x"
type input "Sorted by: All-in-cost"
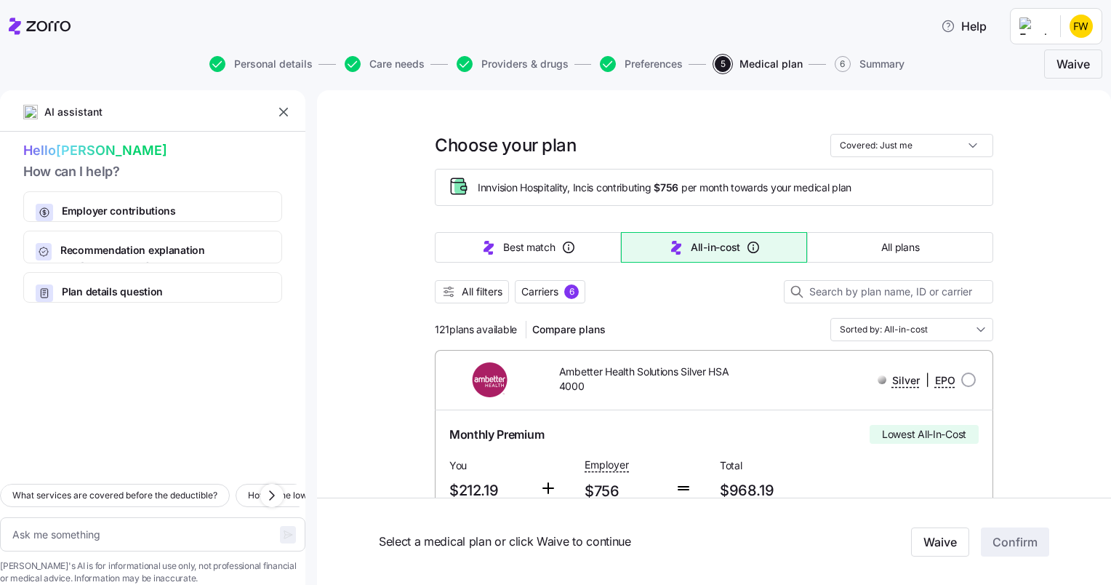
click at [1100, 137] on div "AI assistant Hello Fiona How can I help? Employer contributions How your compan…" at bounding box center [555, 337] width 1111 height 495
click at [471, 291] on span "All filters" at bounding box center [482, 291] width 41 height 15
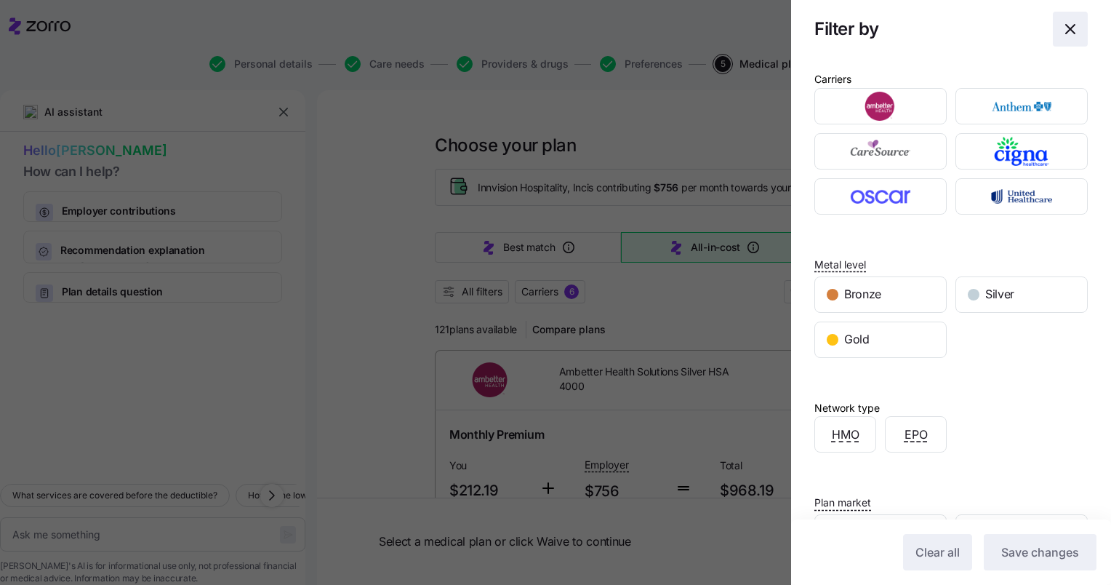
click at [1062, 29] on icon "button" at bounding box center [1070, 28] width 17 height 17
type textarea "x"
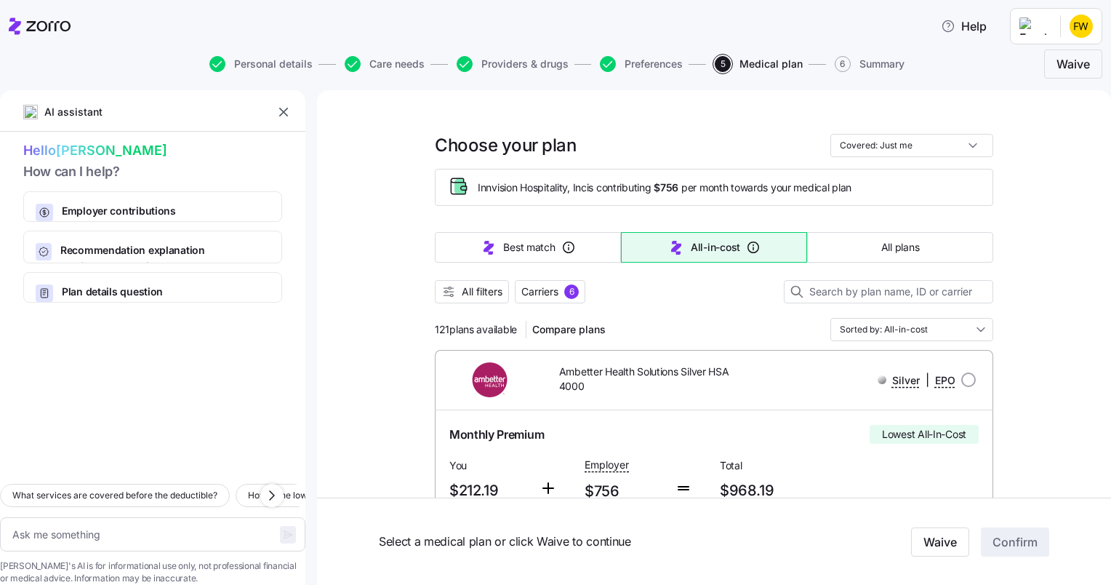
click at [1087, 28] on html "Help Personal details Care needs Providers & drugs Preferences 5 Medical plan 6…" at bounding box center [555, 288] width 1111 height 576
click at [1057, 95] on div "Log out" at bounding box center [1043, 89] width 57 height 16
